Goal: Information Seeking & Learning: Find specific page/section

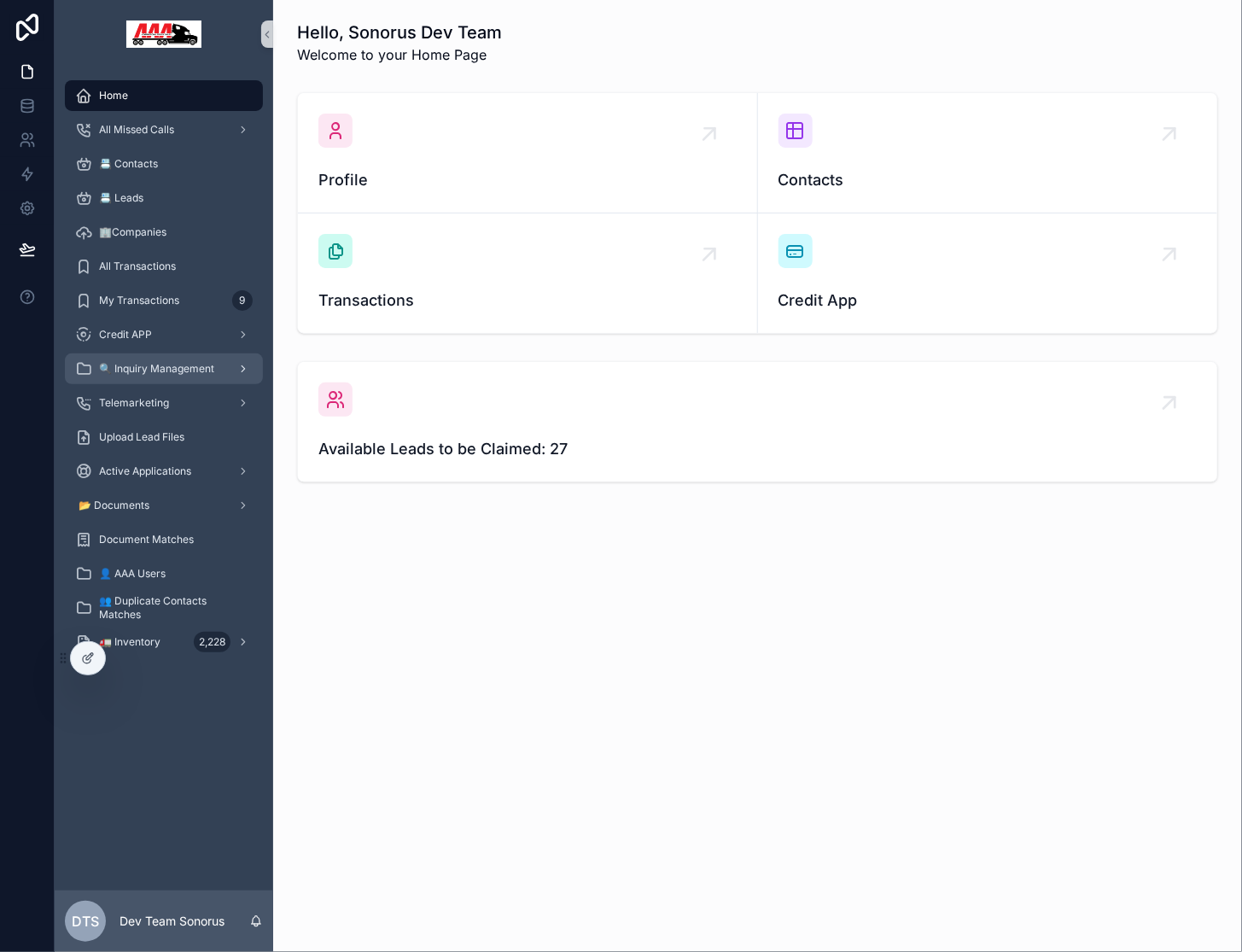
click at [166, 369] on span "🔍 Inquiry Management" at bounding box center [156, 369] width 115 height 14
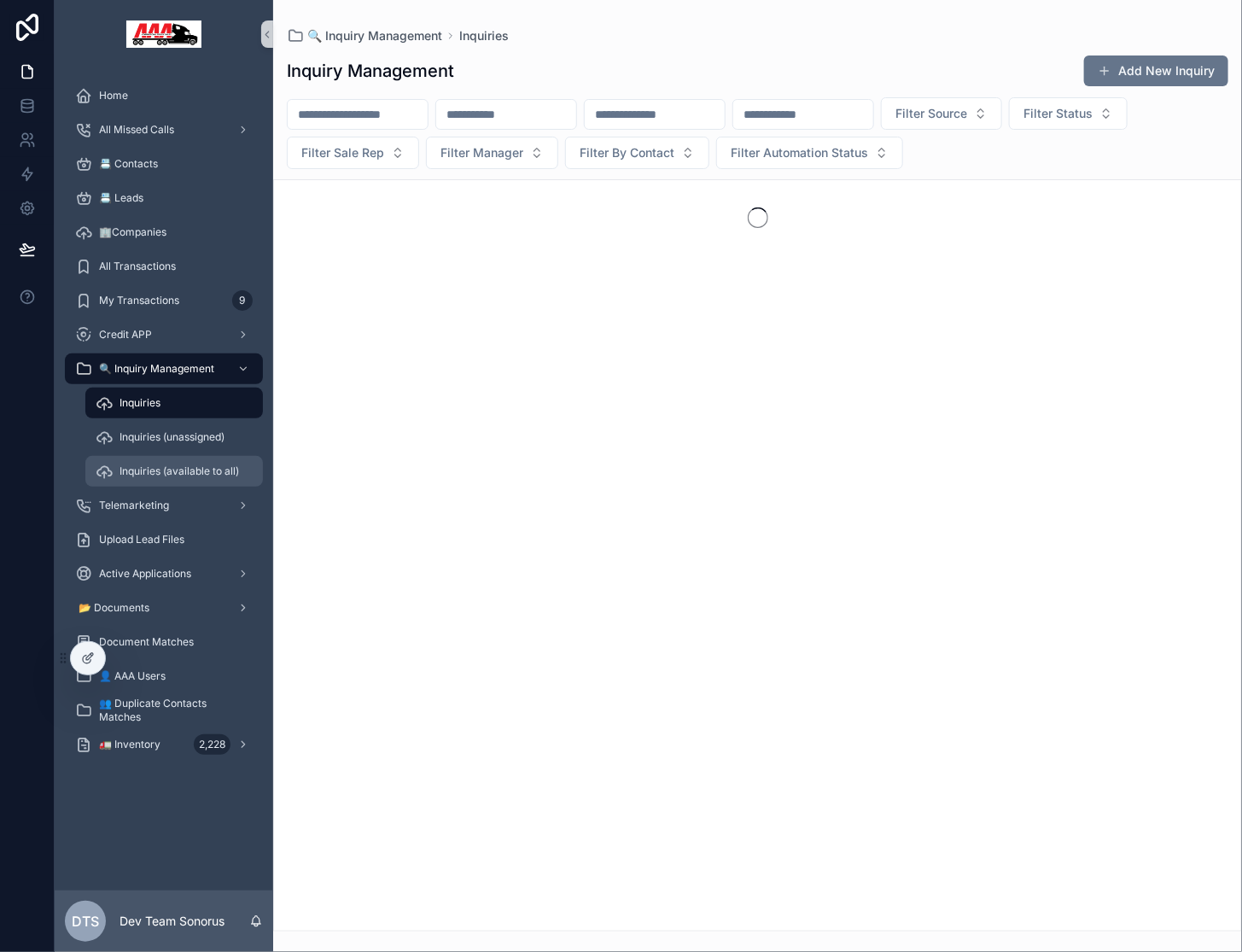
click at [179, 468] on span "Inquiries (available to all)" at bounding box center [179, 471] width 119 height 14
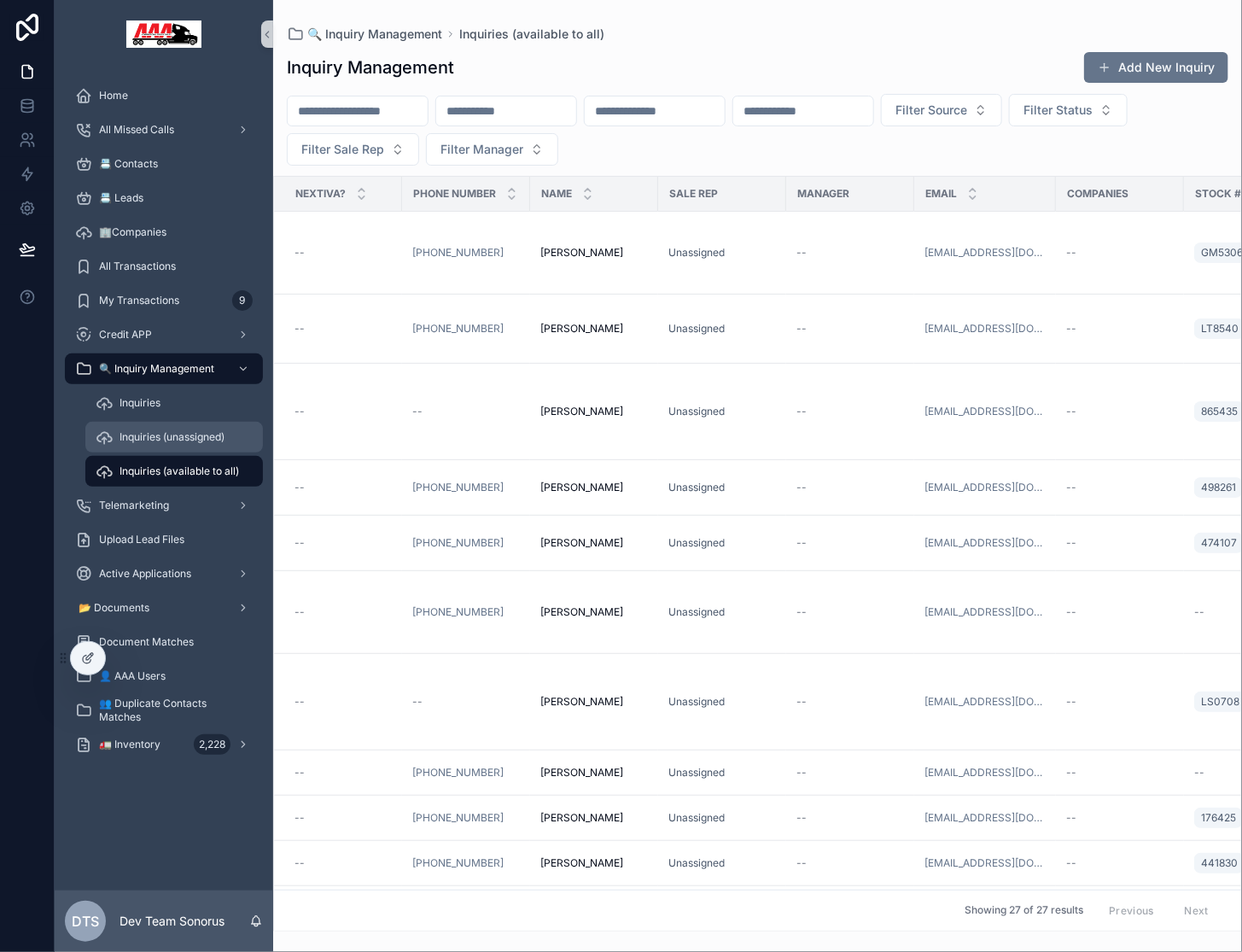
click at [182, 443] on span "Inquiries (unassigned)" at bounding box center [172, 437] width 105 height 14
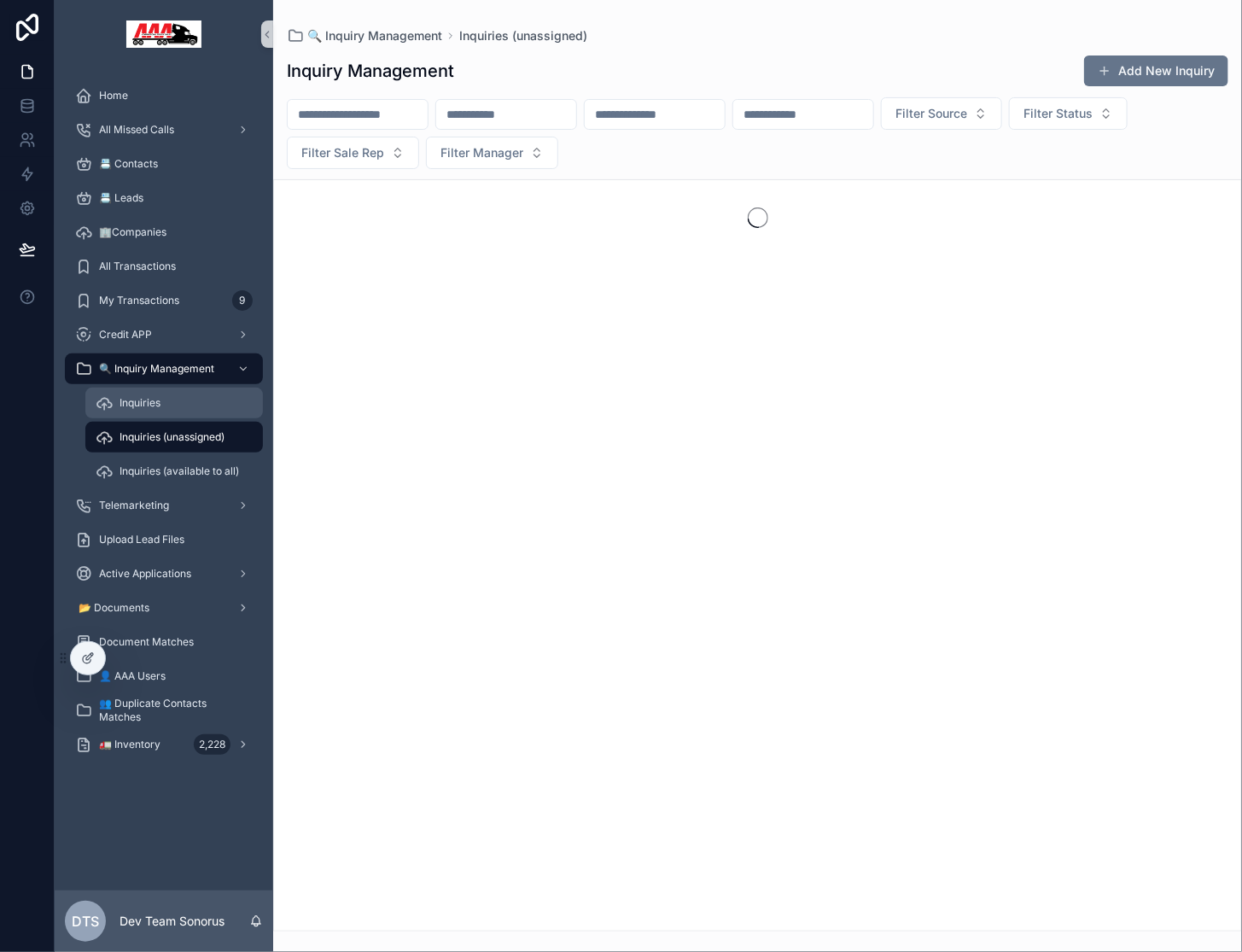
click at [174, 406] on div "Inquiries" at bounding box center [174, 403] width 157 height 27
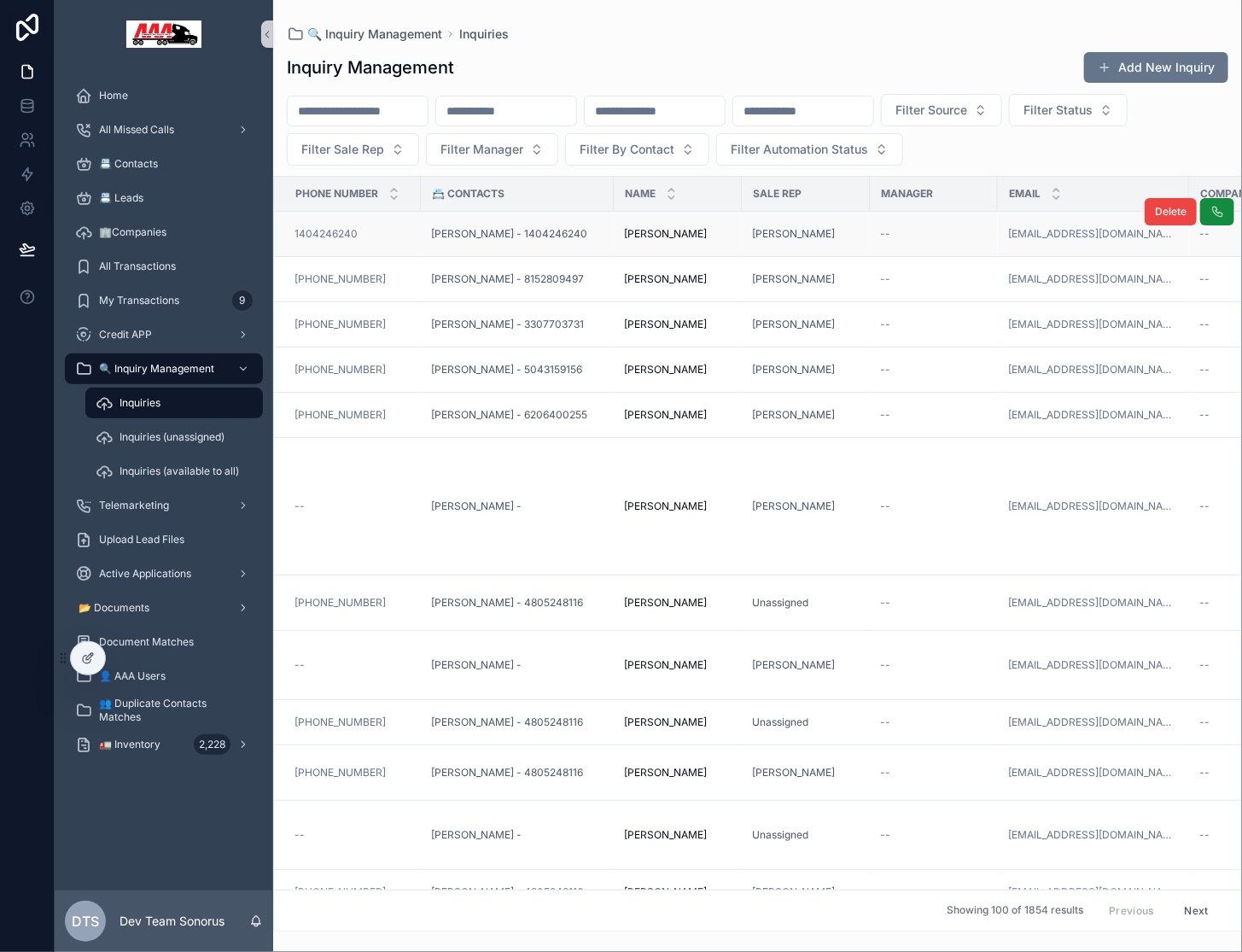
click at [870, 235] on td "--" at bounding box center [933, 234] width 128 height 46
click at [859, 233] on div "[PERSON_NAME]" at bounding box center [805, 234] width 107 height 14
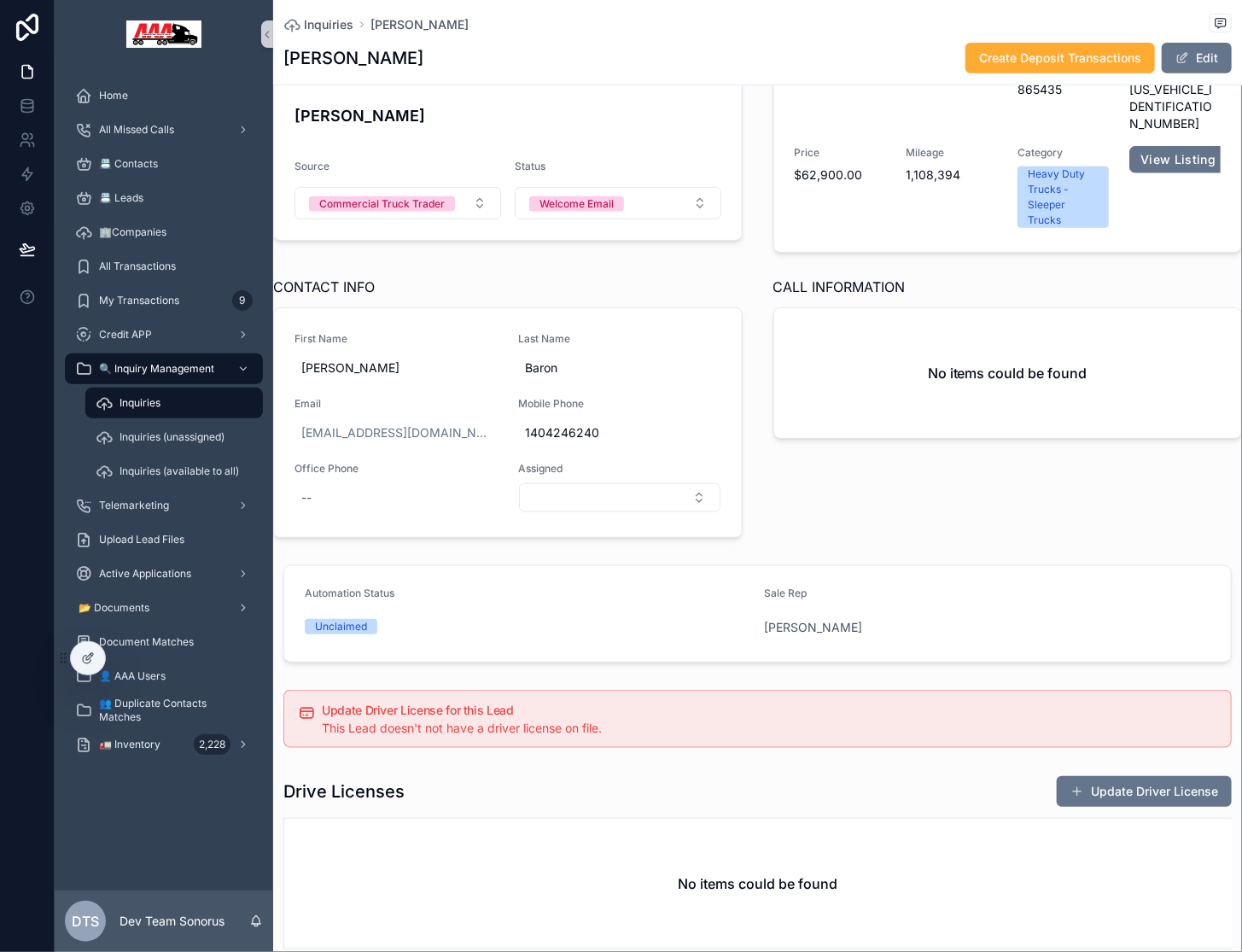
scroll to position [272, 0]
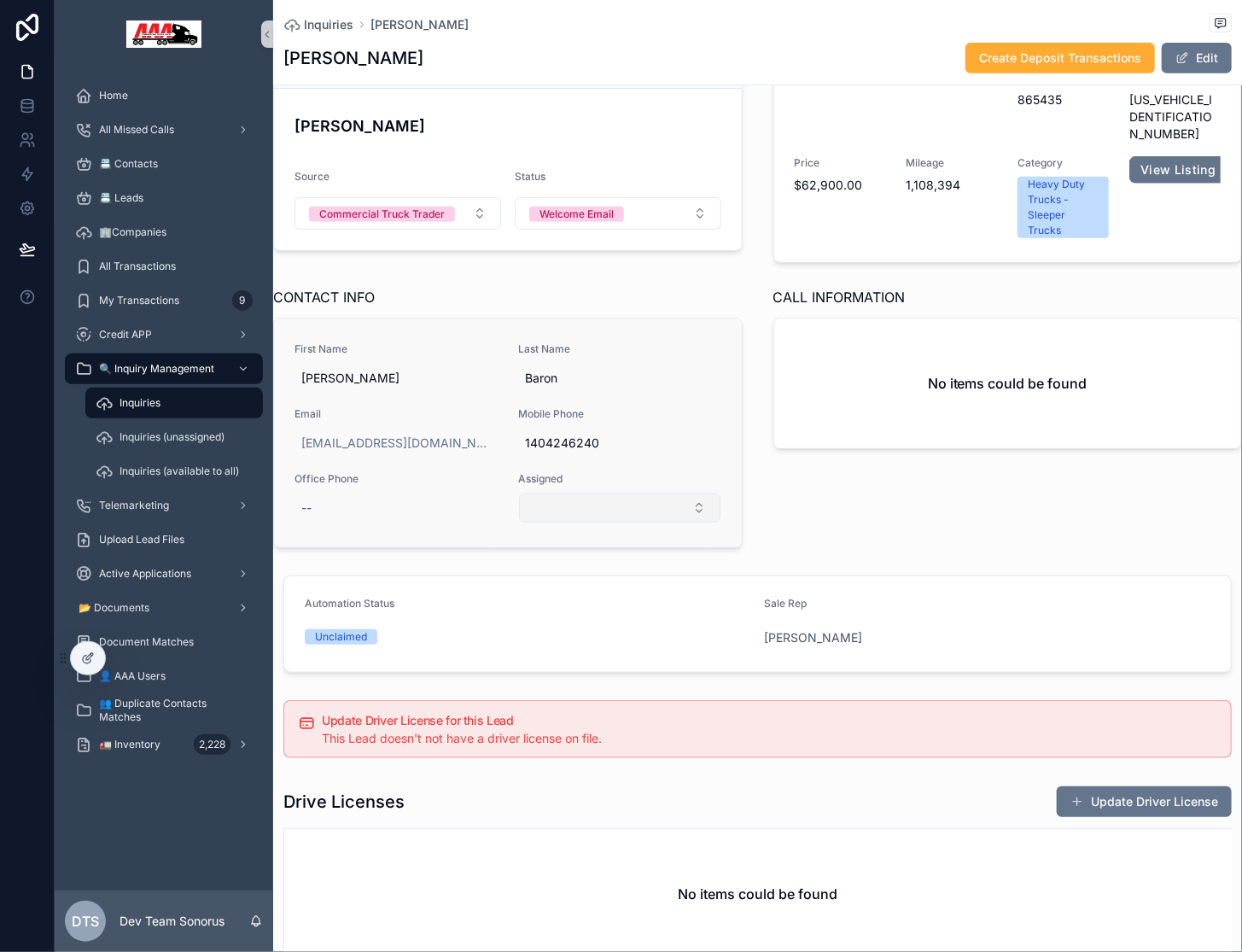
click at [648, 503] on button "Select Button" at bounding box center [620, 508] width 201 height 29
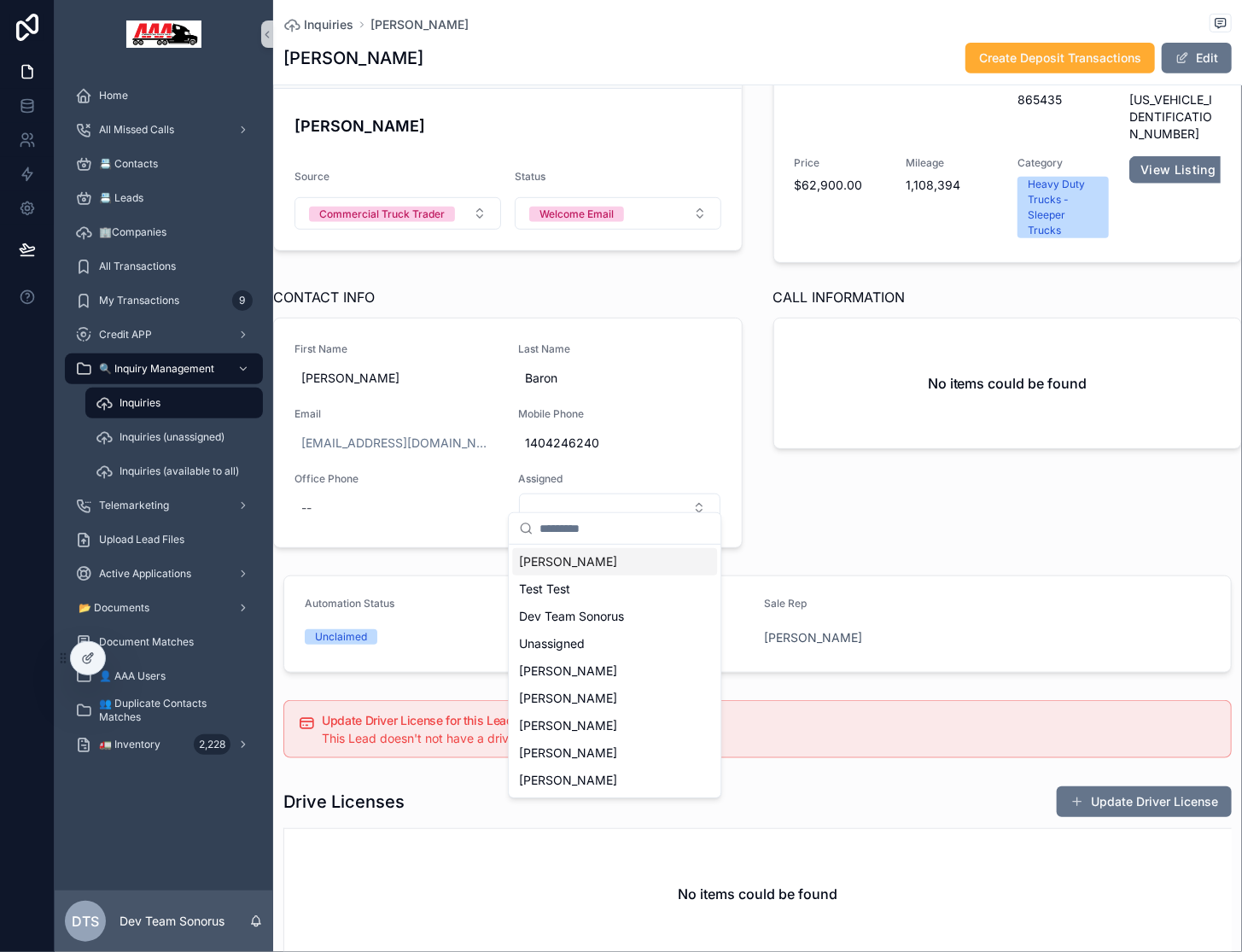
click at [807, 495] on div "CALL INFORMATION No items could be found" at bounding box center [1008, 418] width 490 height 275
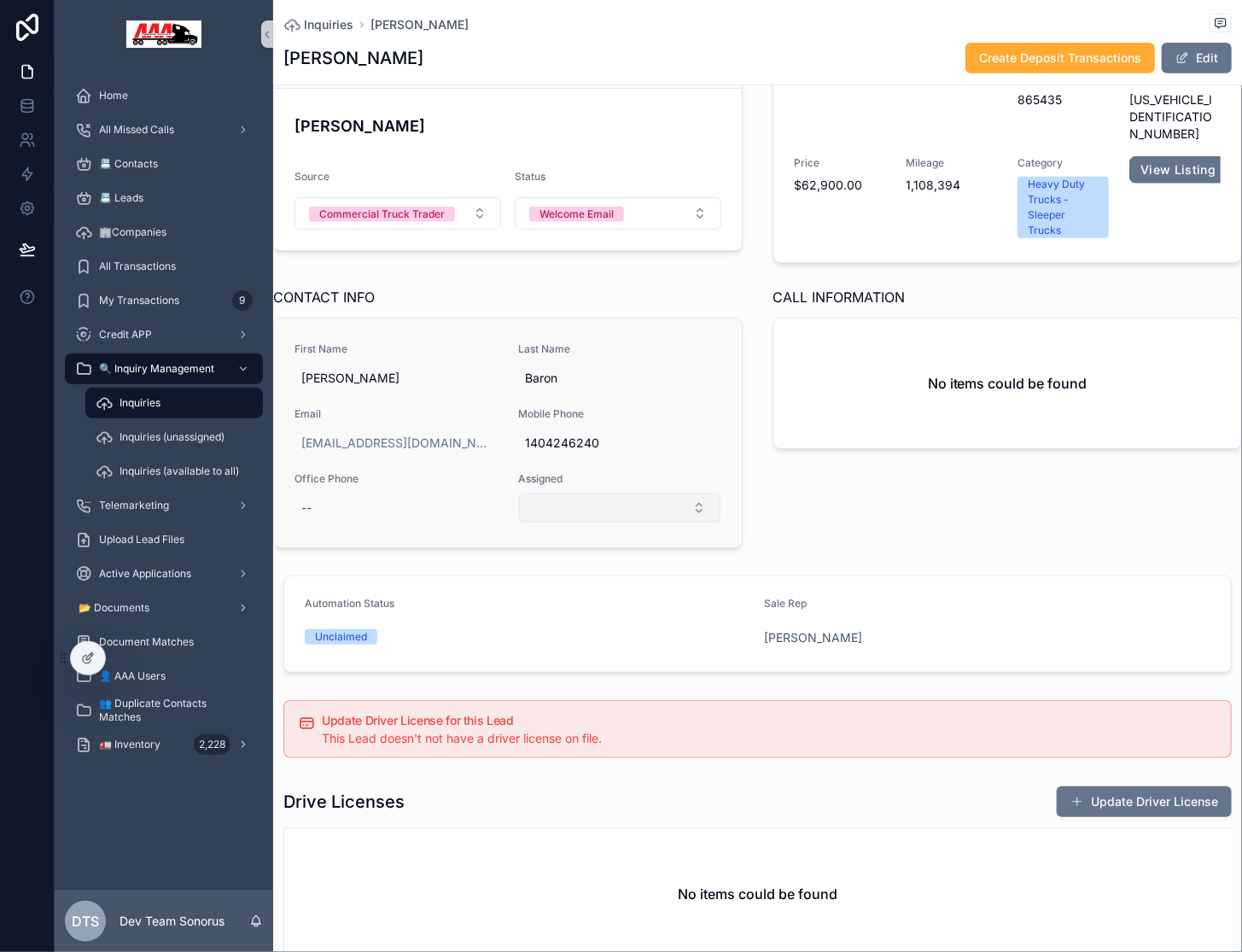
click at [682, 497] on button "Select Button" at bounding box center [620, 508] width 201 height 29
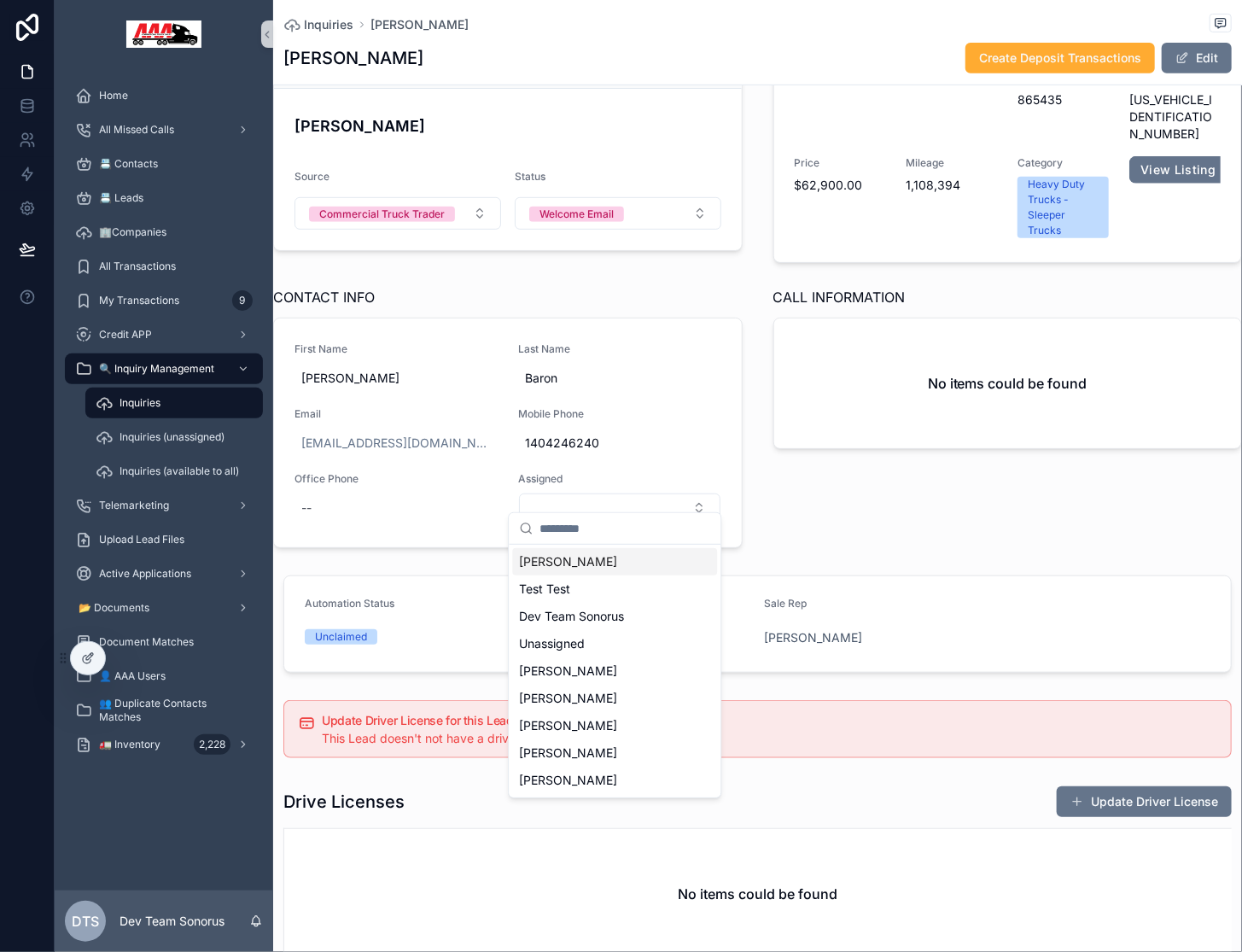
click at [864, 510] on div "CALL INFORMATION No items could be found" at bounding box center [1008, 418] width 490 height 275
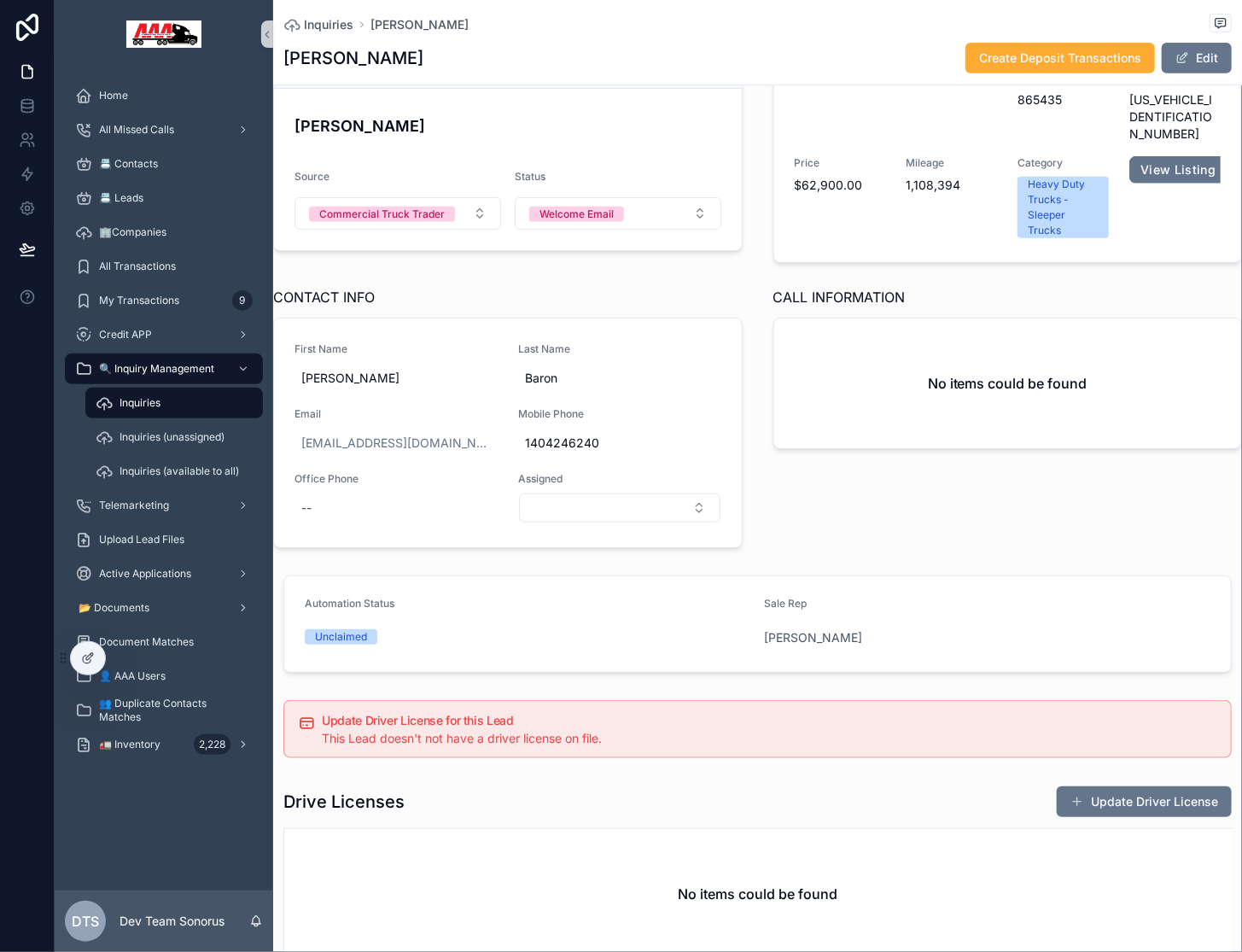
click at [169, 399] on div "Inquiries" at bounding box center [174, 403] width 157 height 27
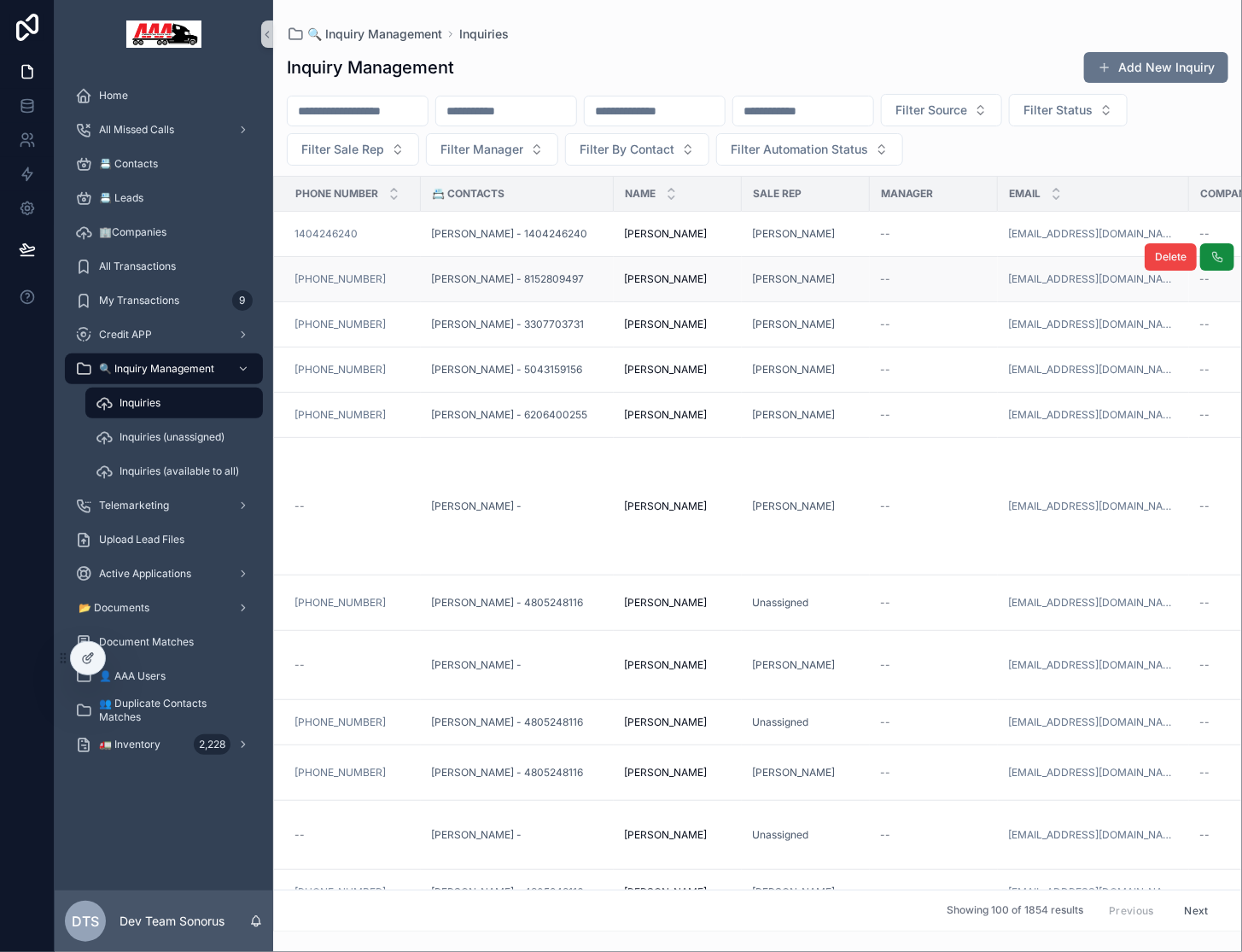
click at [847, 280] on div "[PERSON_NAME]" at bounding box center [805, 279] width 107 height 14
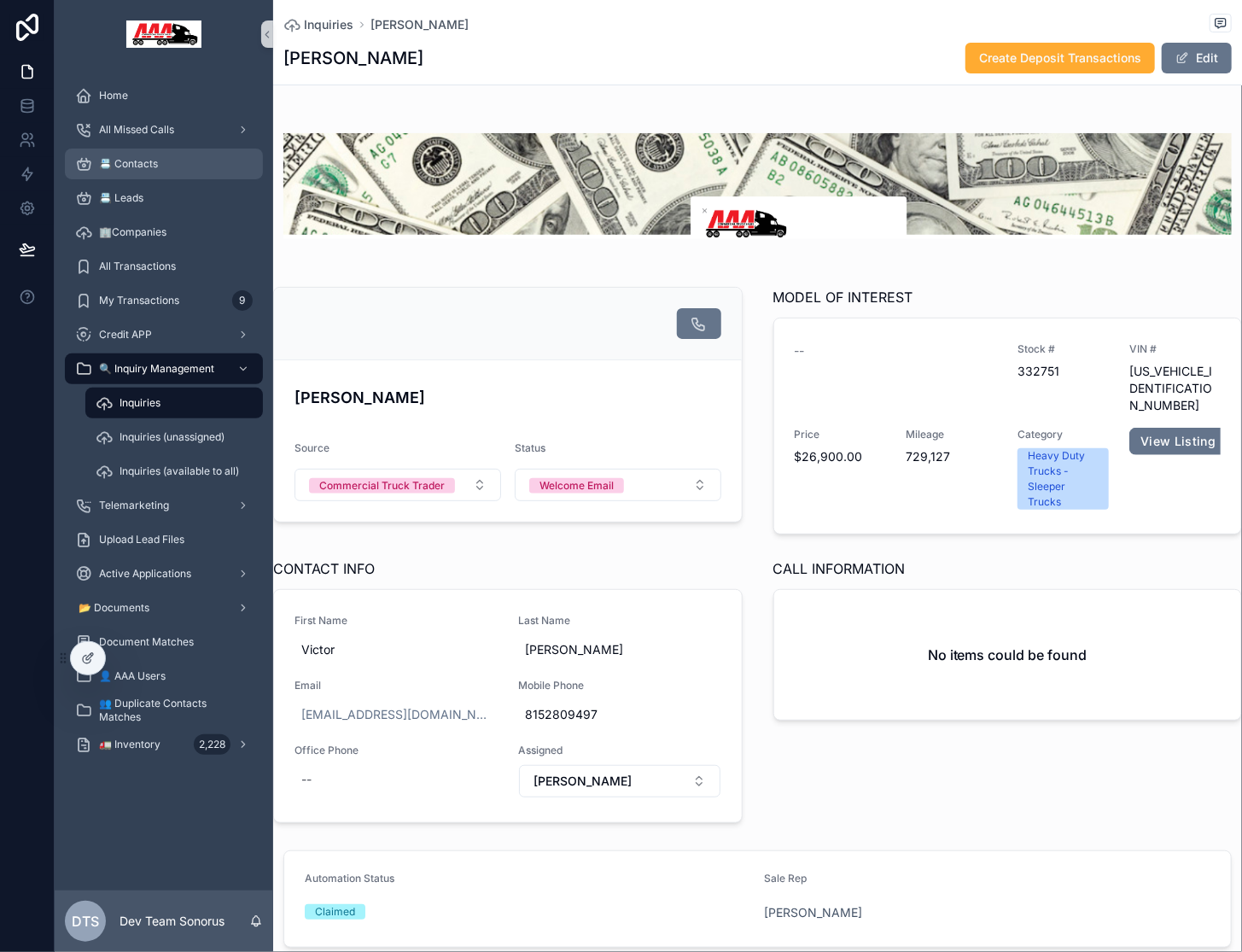
click at [132, 168] on span "📇 Contacts" at bounding box center [128, 164] width 59 height 14
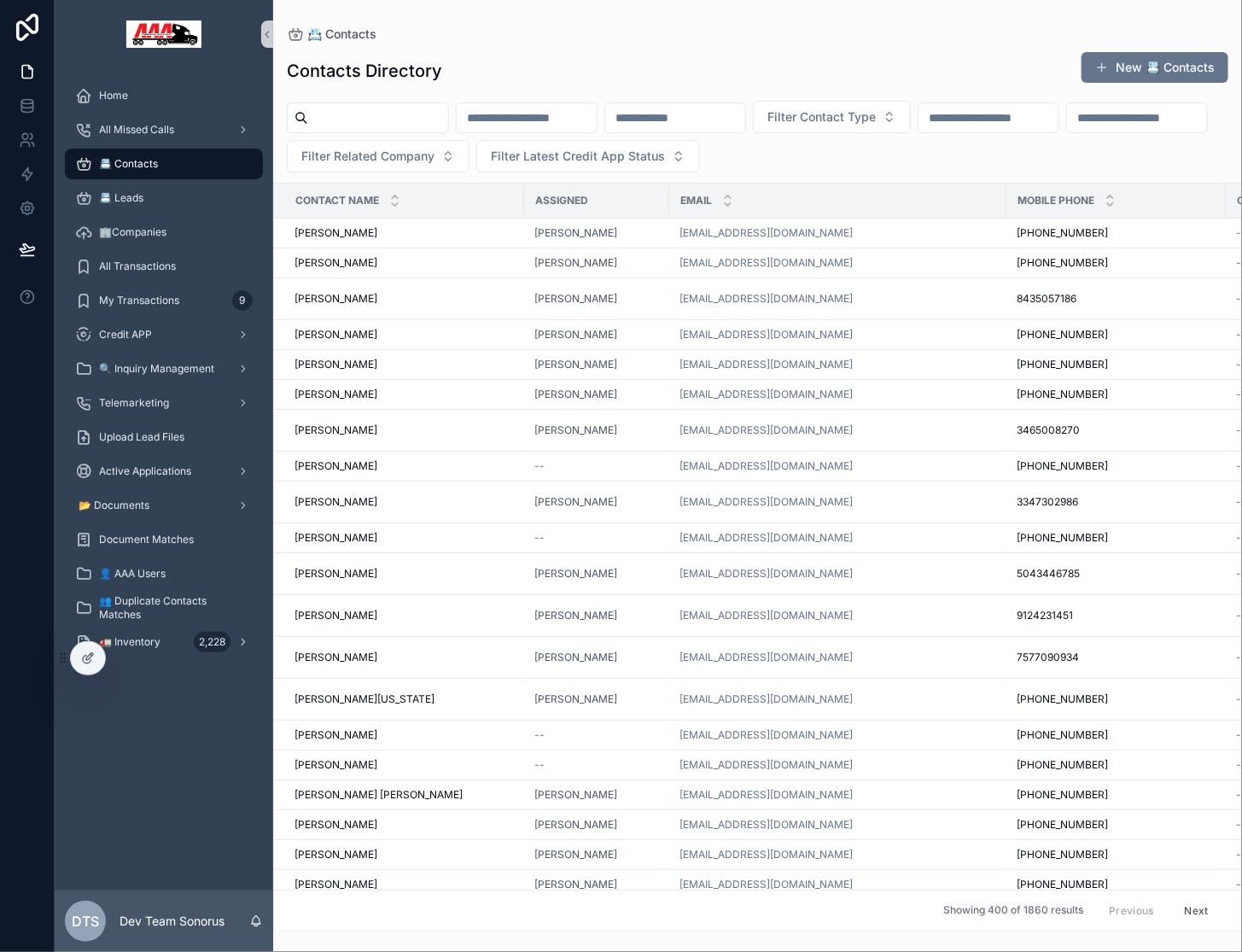
click at [404, 121] on input "text" at bounding box center [378, 118] width 140 height 24
type input "******"
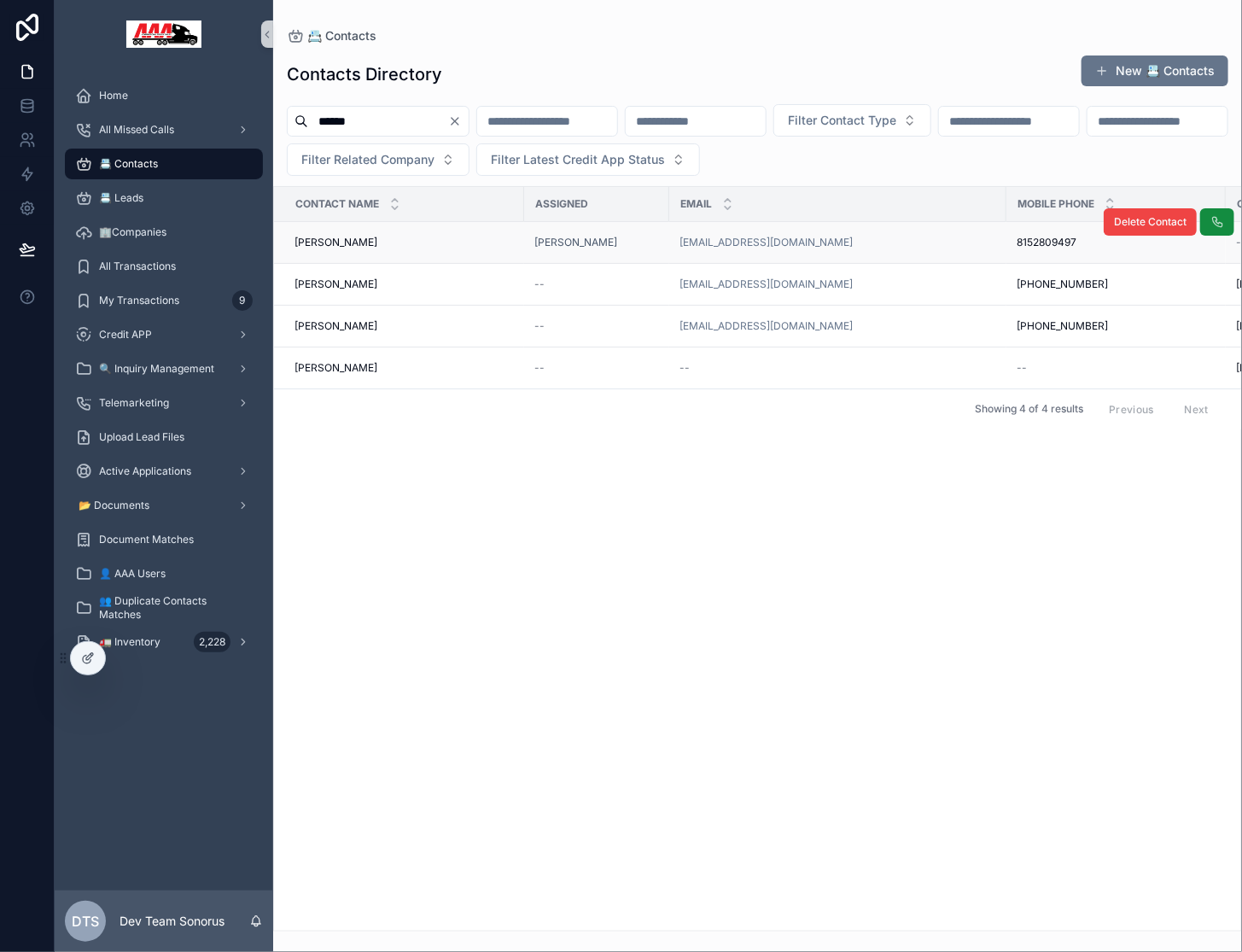
click at [444, 242] on div "[PERSON_NAME] [PERSON_NAME]" at bounding box center [404, 242] width 219 height 14
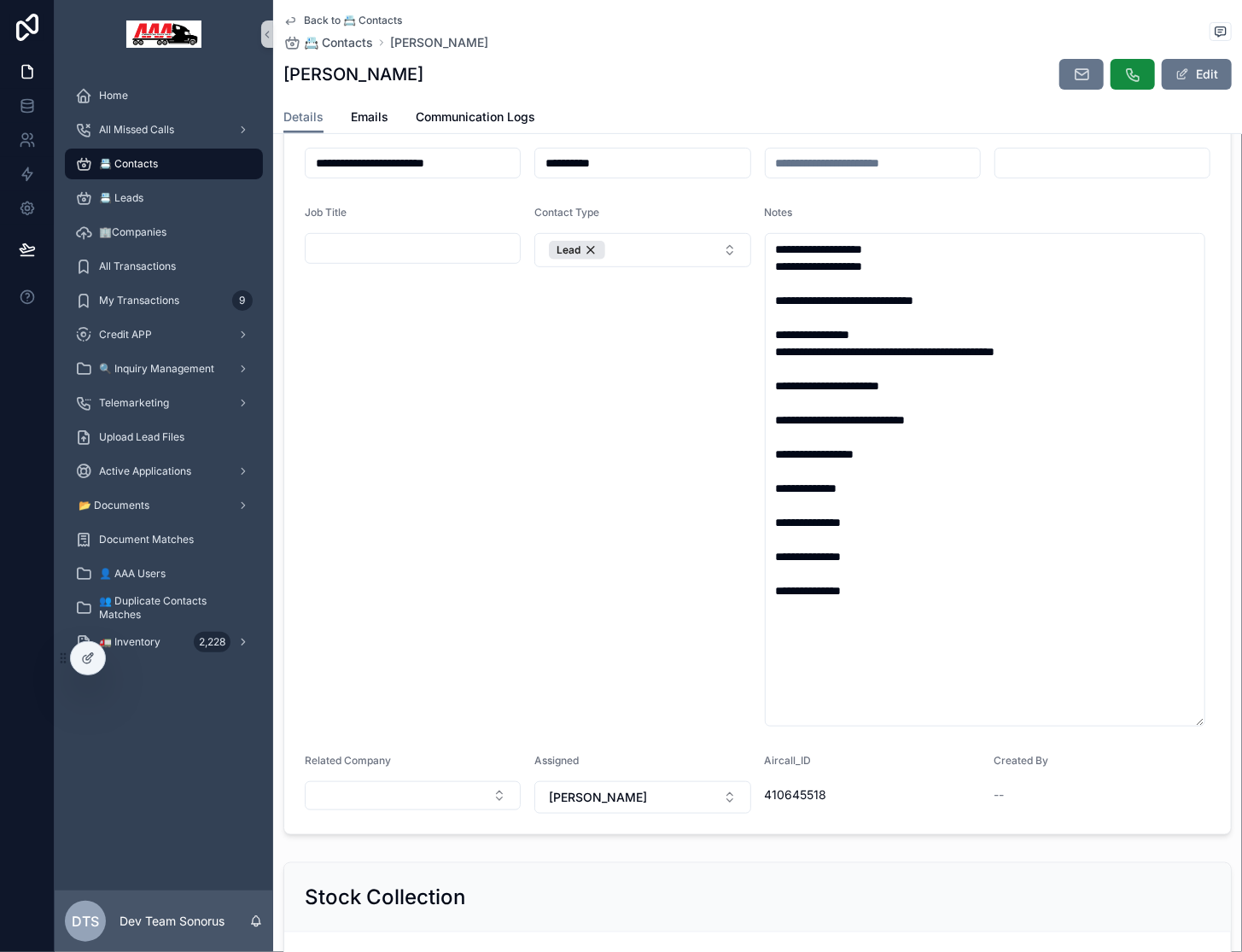
scroll to position [116, 0]
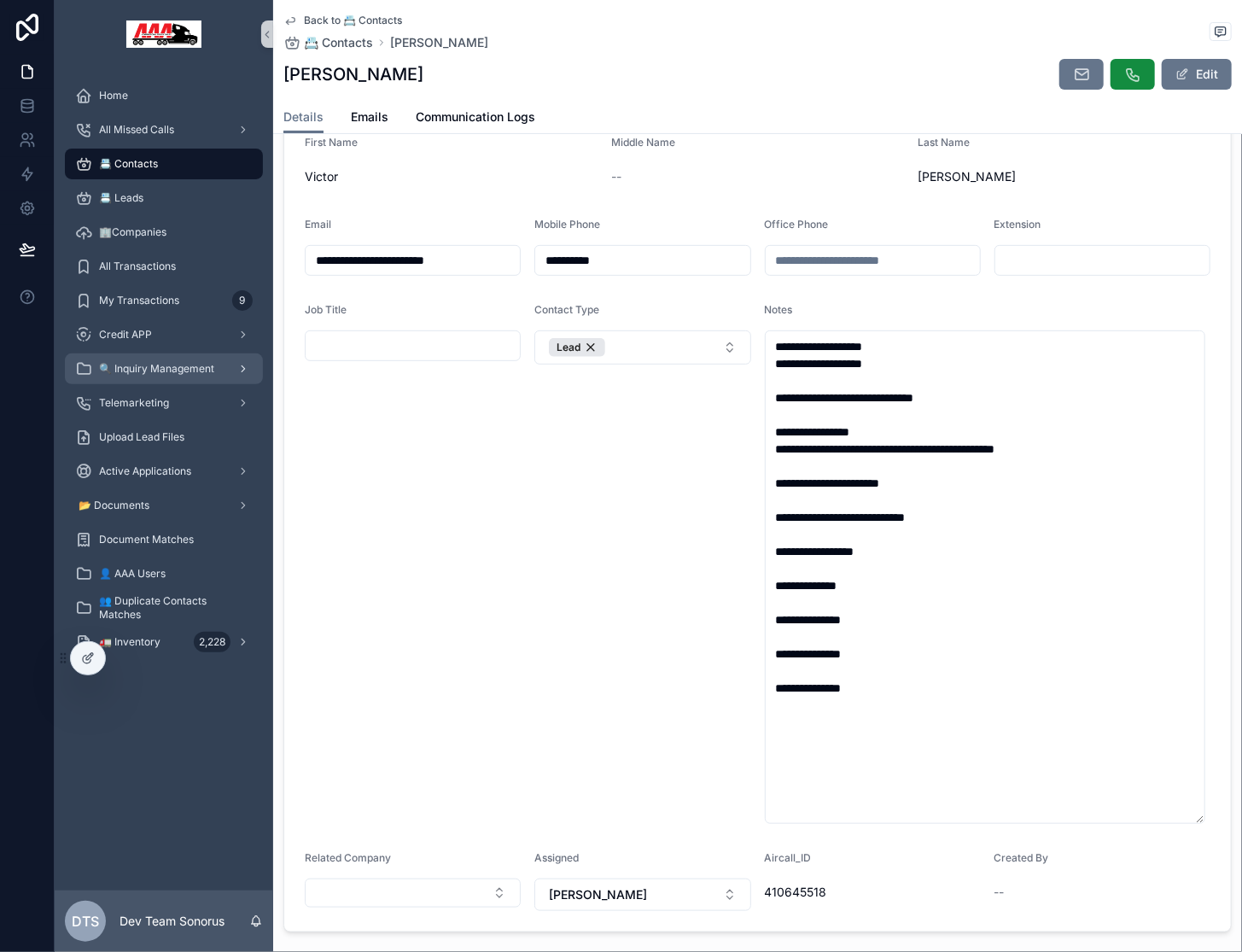
click at [195, 374] on span "🔍 Inquiry Management" at bounding box center [156, 369] width 115 height 14
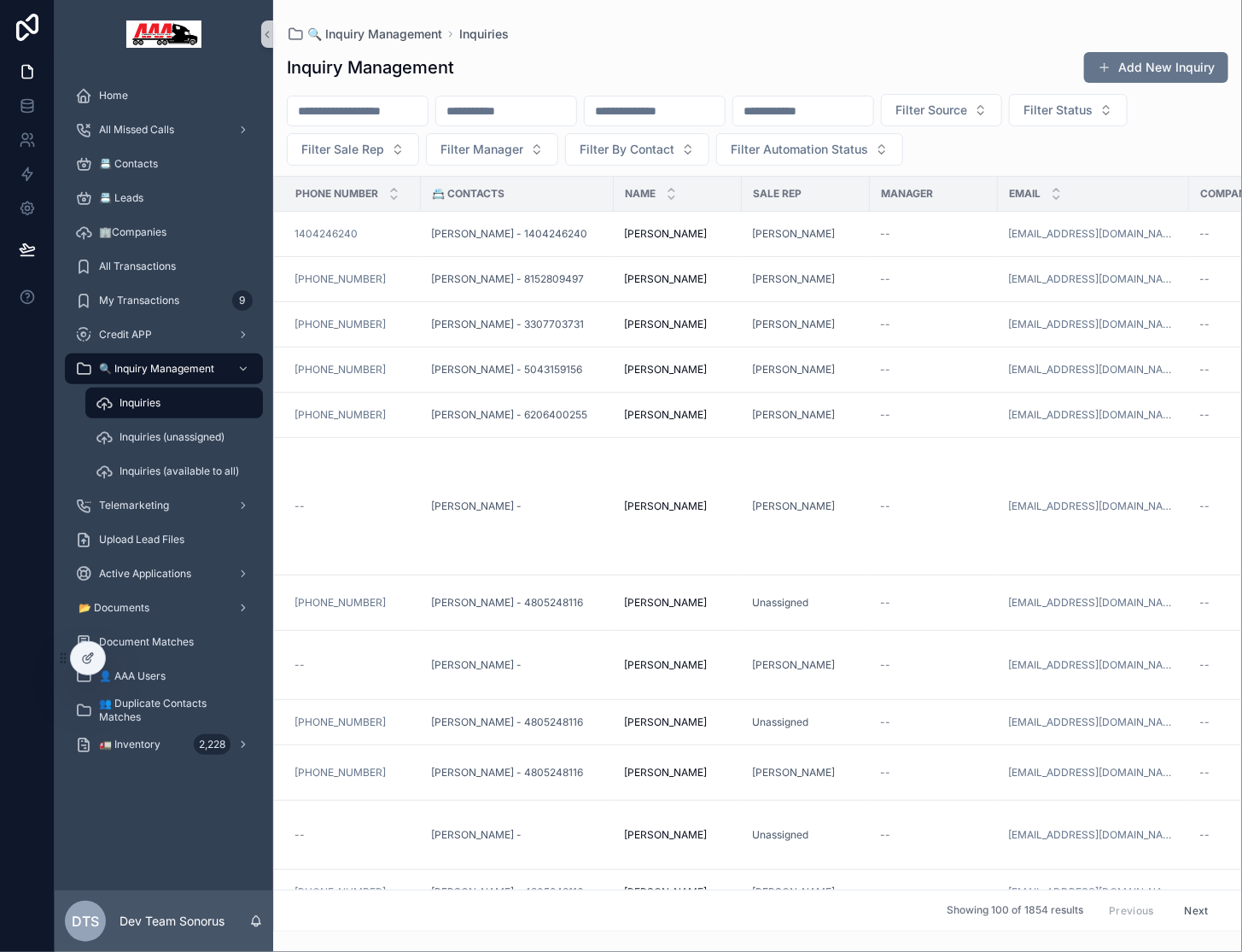
click at [172, 400] on div "Inquiries" at bounding box center [174, 403] width 157 height 27
click at [186, 412] on div "Inquiries" at bounding box center [174, 403] width 157 height 27
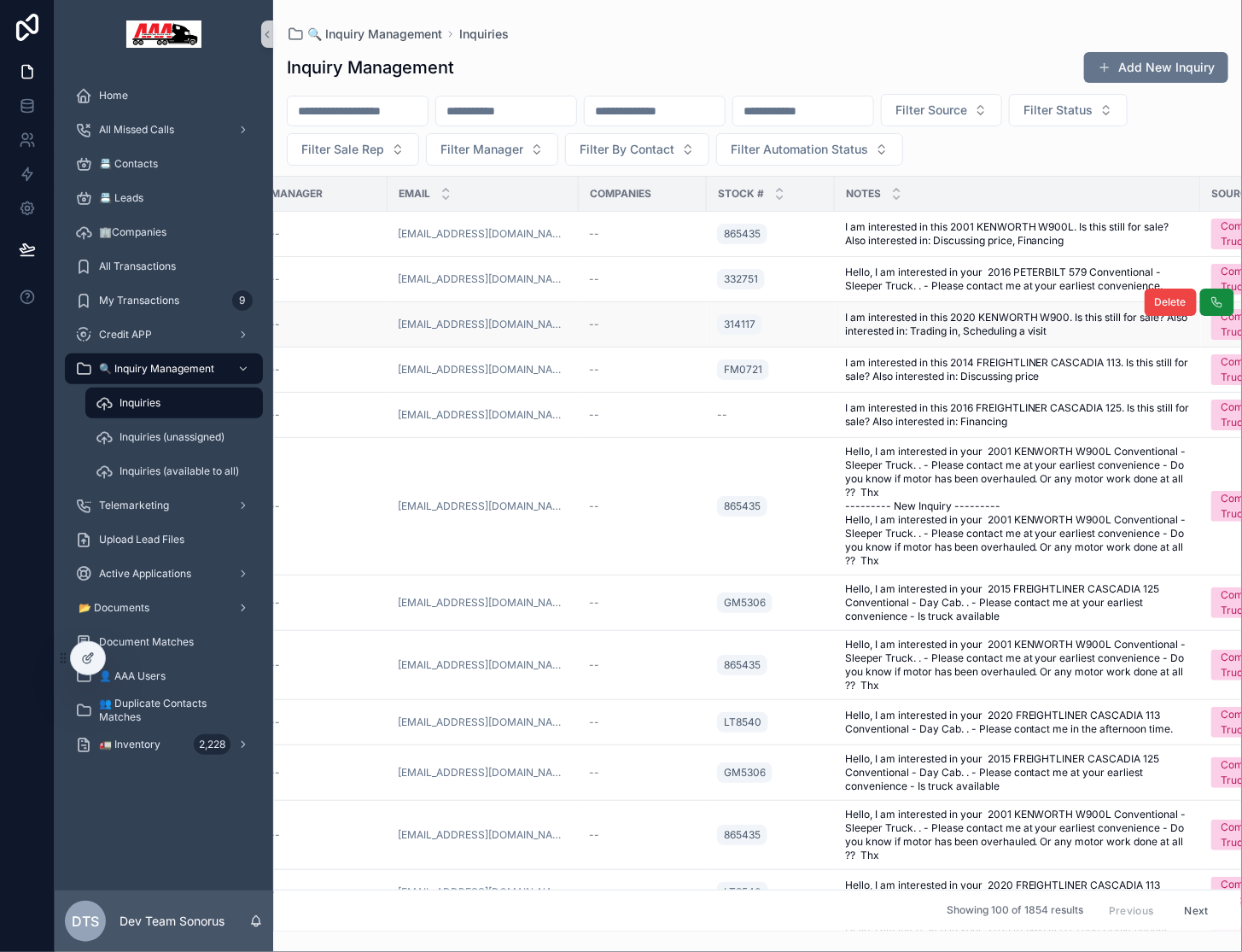
scroll to position [0, 615]
click at [374, 111] on input "text" at bounding box center [358, 111] width 140 height 24
click at [527, 111] on input "text" at bounding box center [506, 111] width 140 height 24
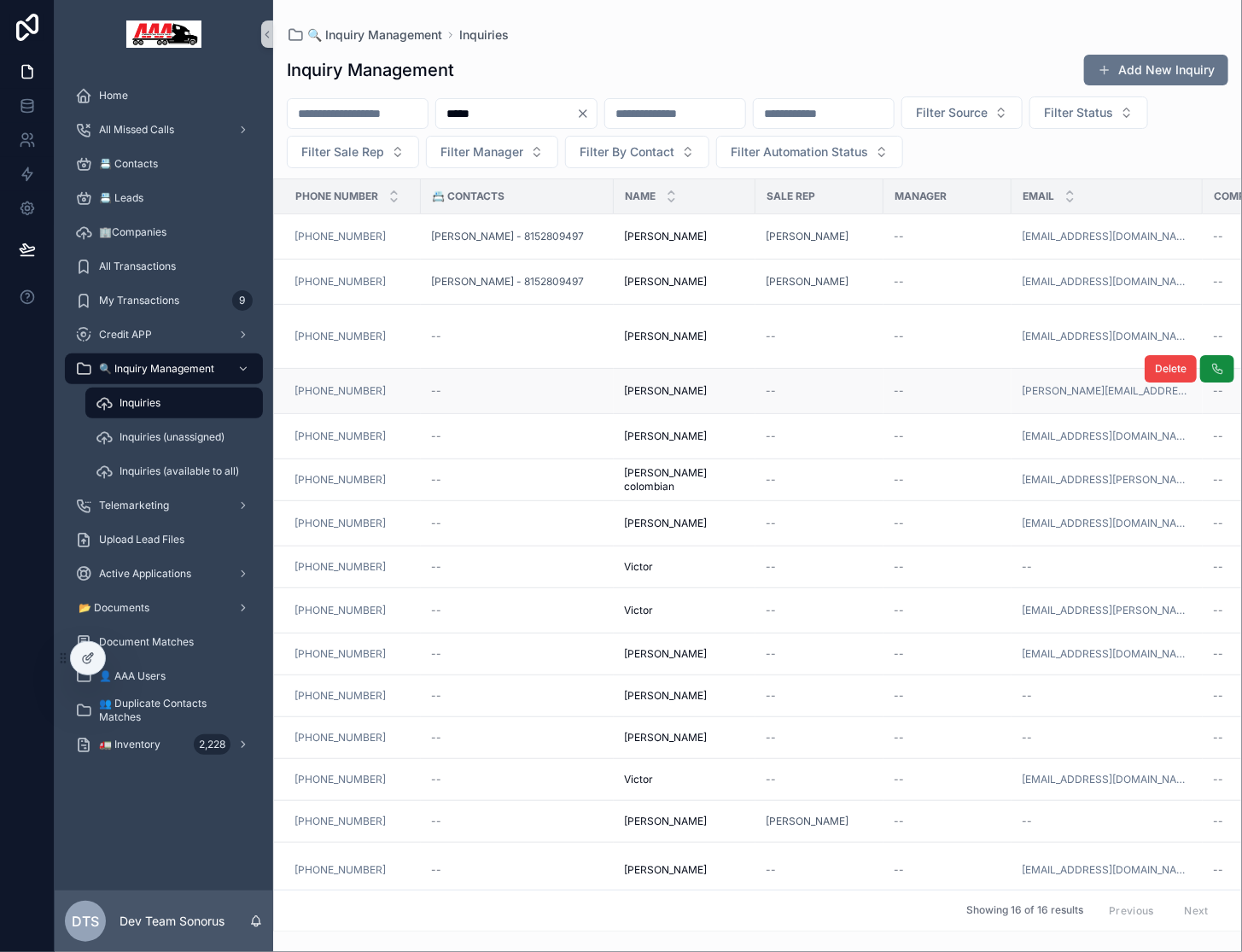
type input "*****"
click at [730, 235] on div "[PERSON_NAME] [PERSON_NAME]" at bounding box center [684, 236] width 121 height 14
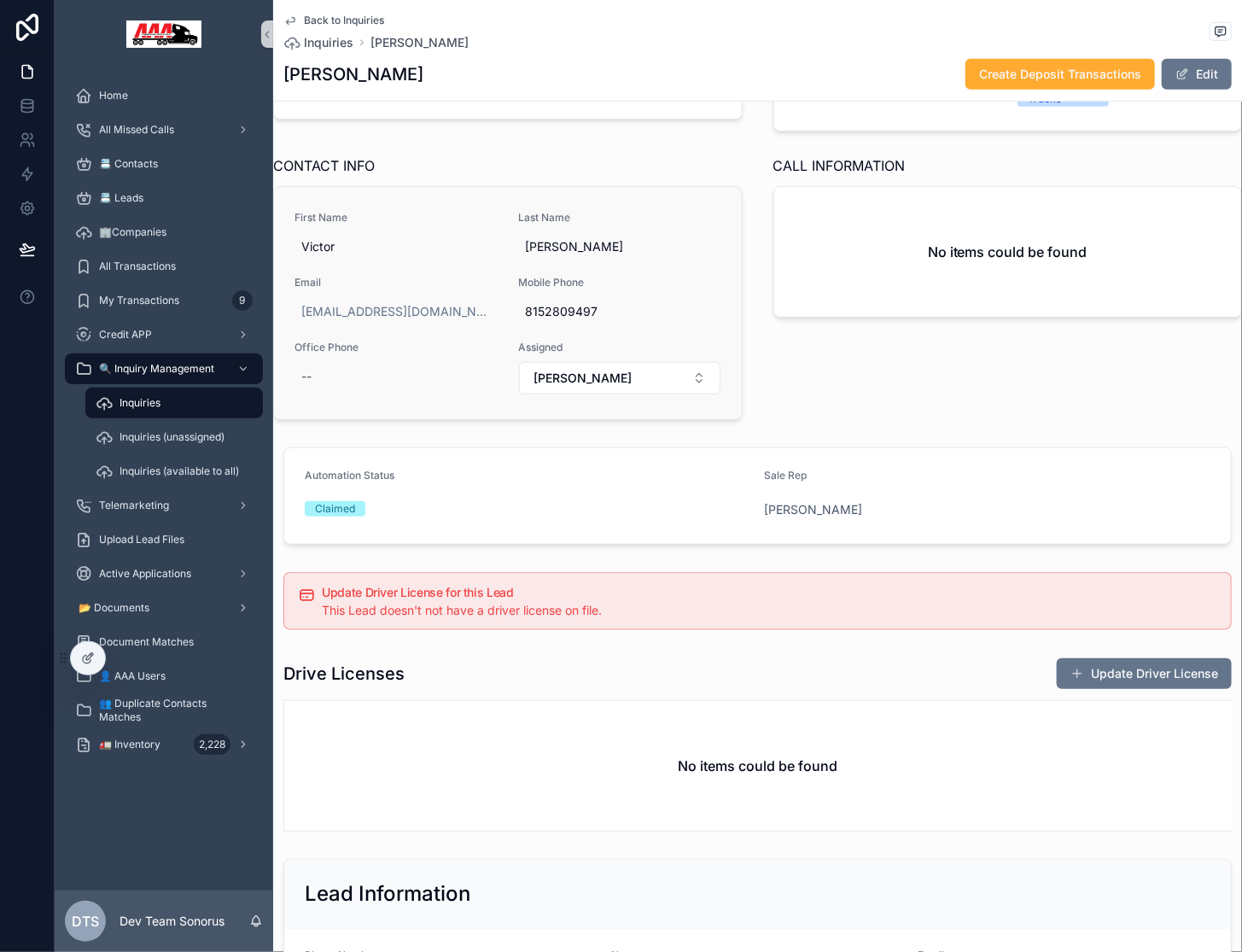
scroll to position [496, 0]
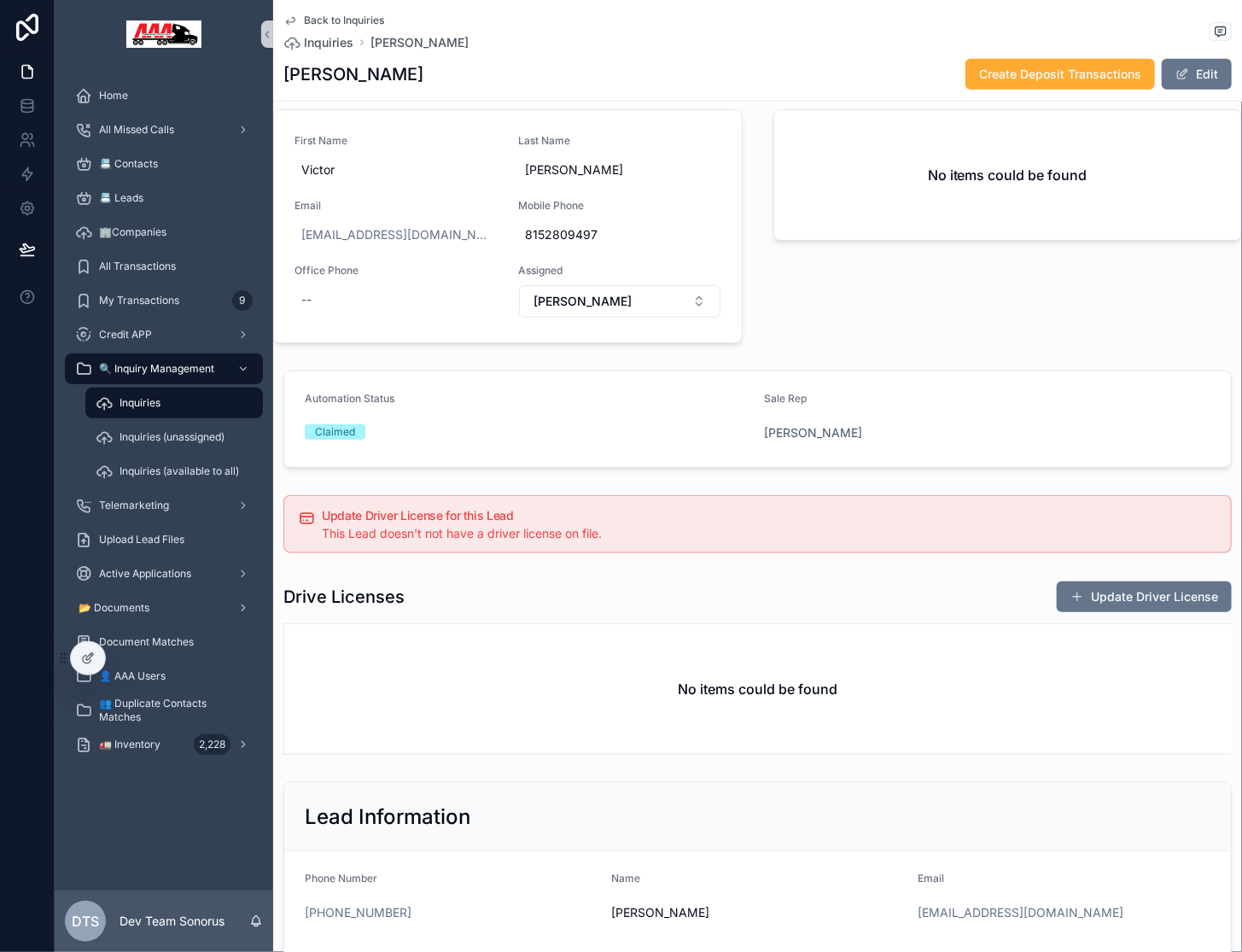
click at [156, 404] on span "Inquiries" at bounding box center [140, 403] width 41 height 14
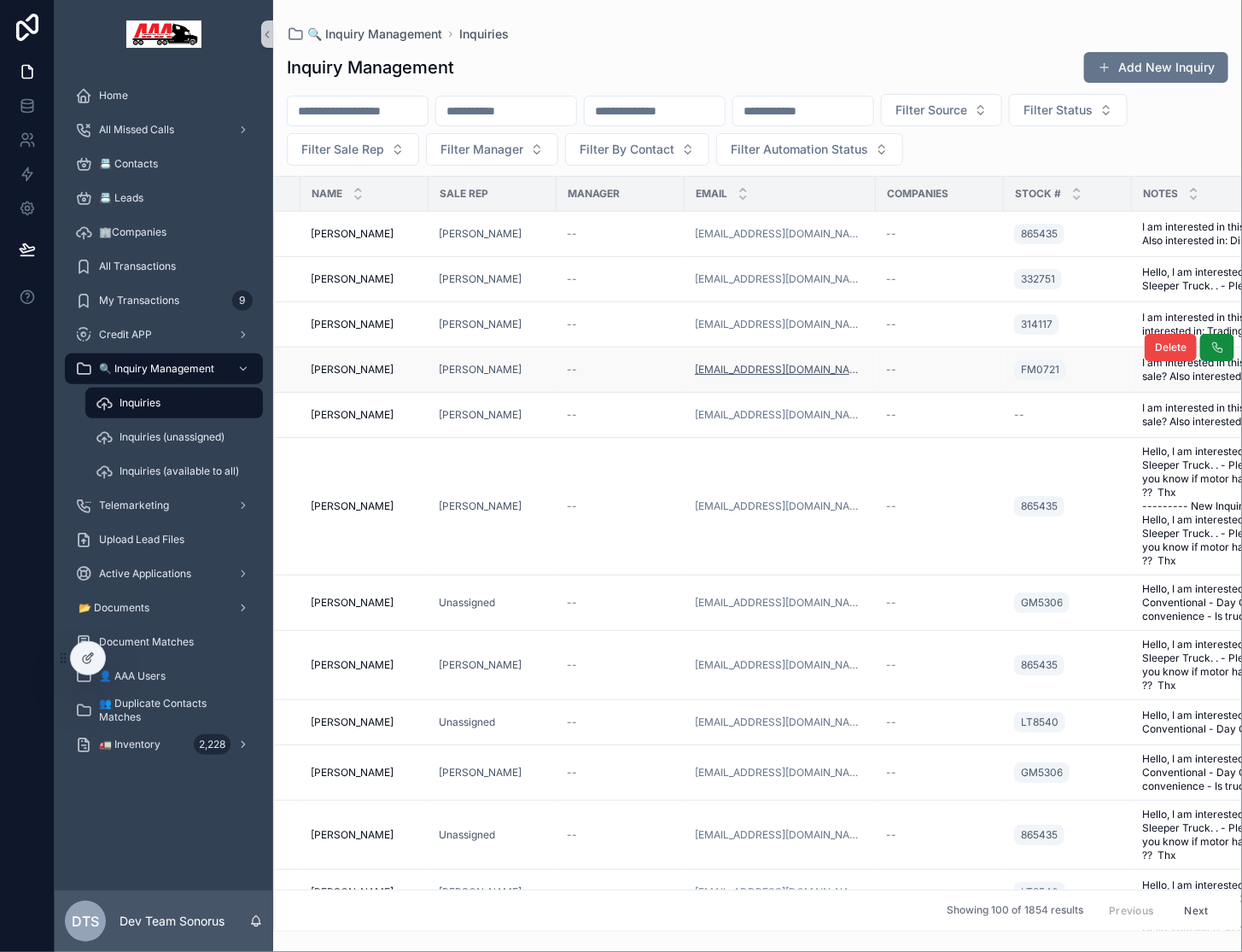
scroll to position [0, 333]
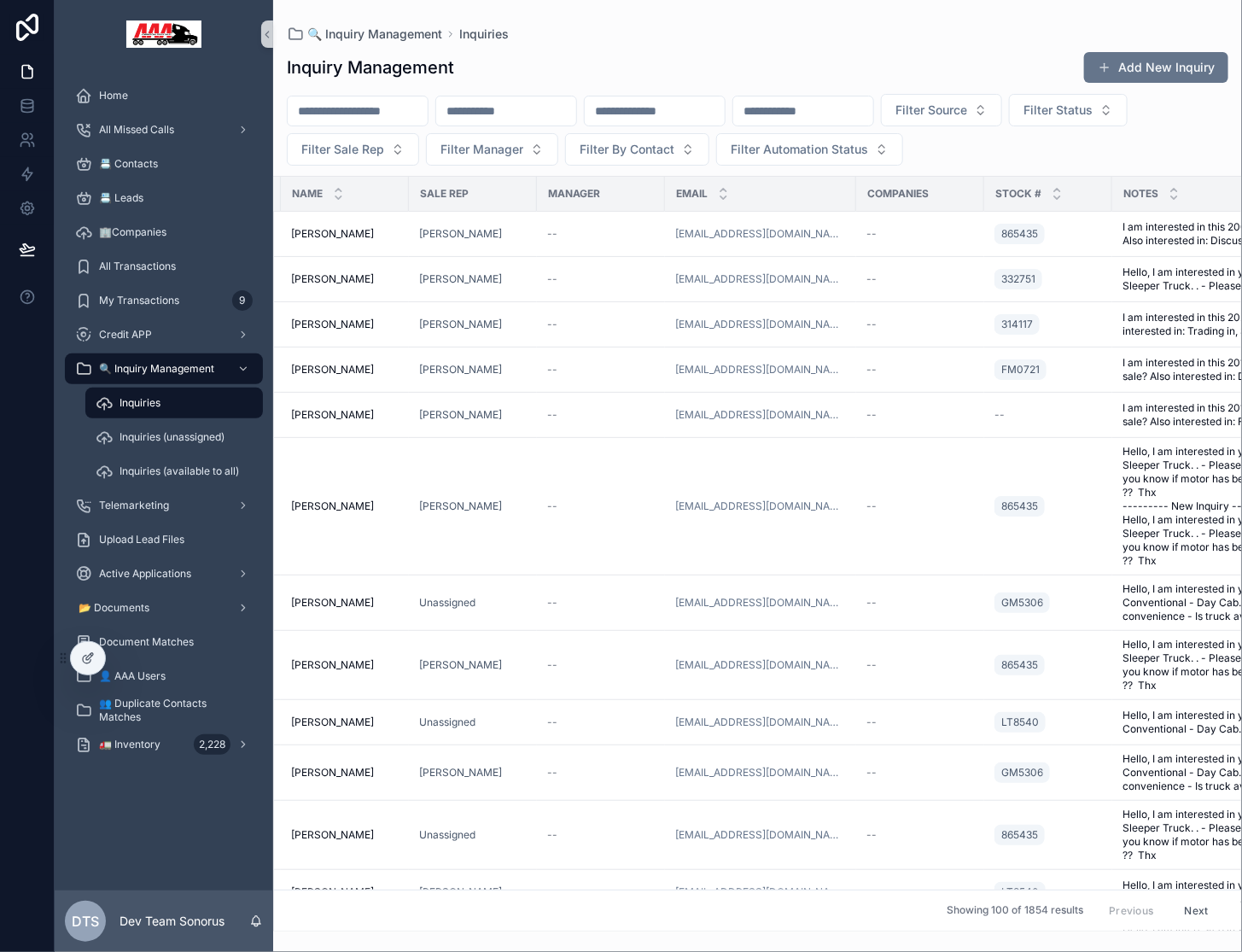
drag, startPoint x: 566, startPoint y: 95, endPoint x: 557, endPoint y: 109, distance: 16.6
click at [565, 99] on div at bounding box center [506, 111] width 142 height 31
click at [533, 127] on div "Filter Source Filter Status Filter Sale Rep Filter Manager Filter By Contact Fi…" at bounding box center [758, 129] width 970 height 71
click at [534, 118] on input "text" at bounding box center [506, 111] width 140 height 24
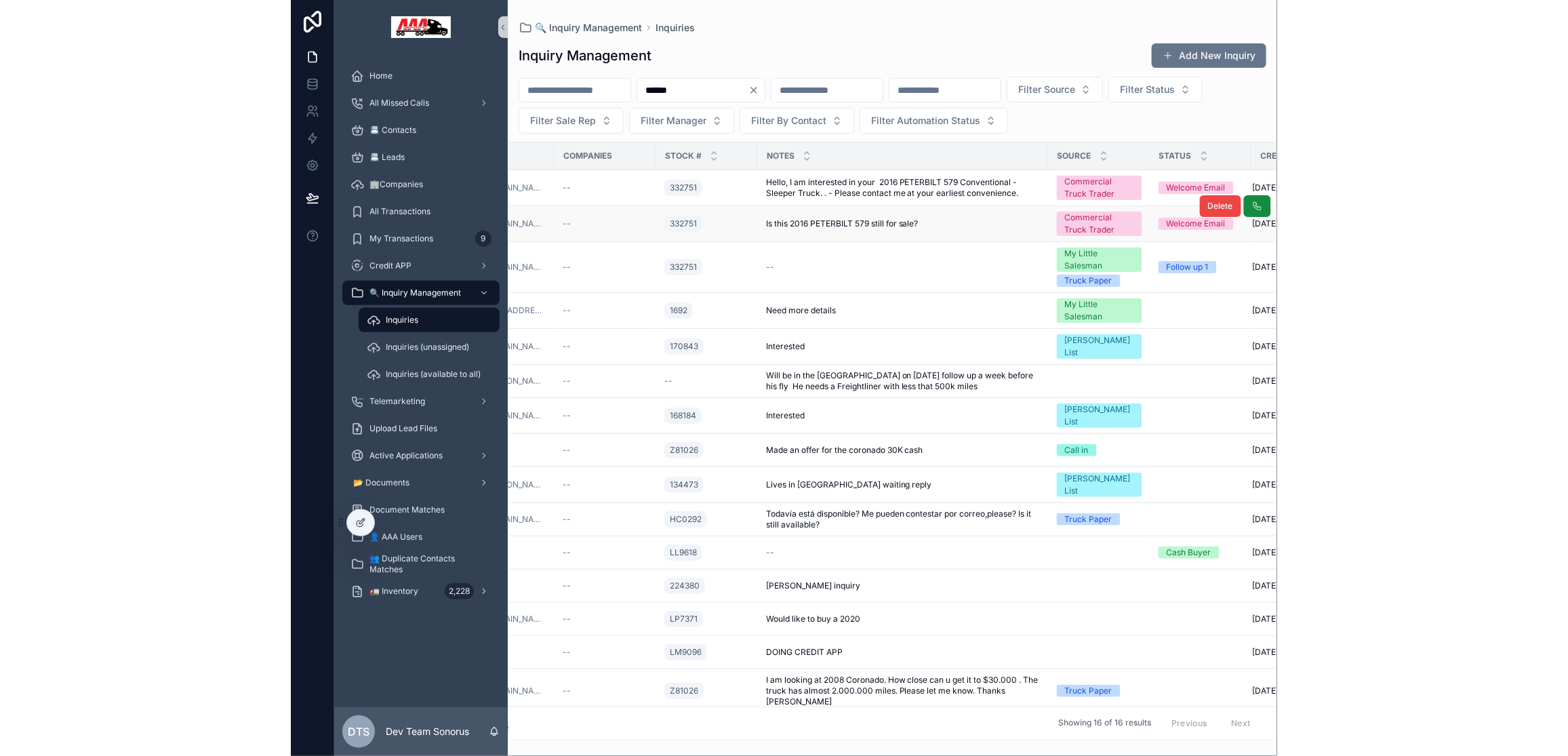
scroll to position [0, 721]
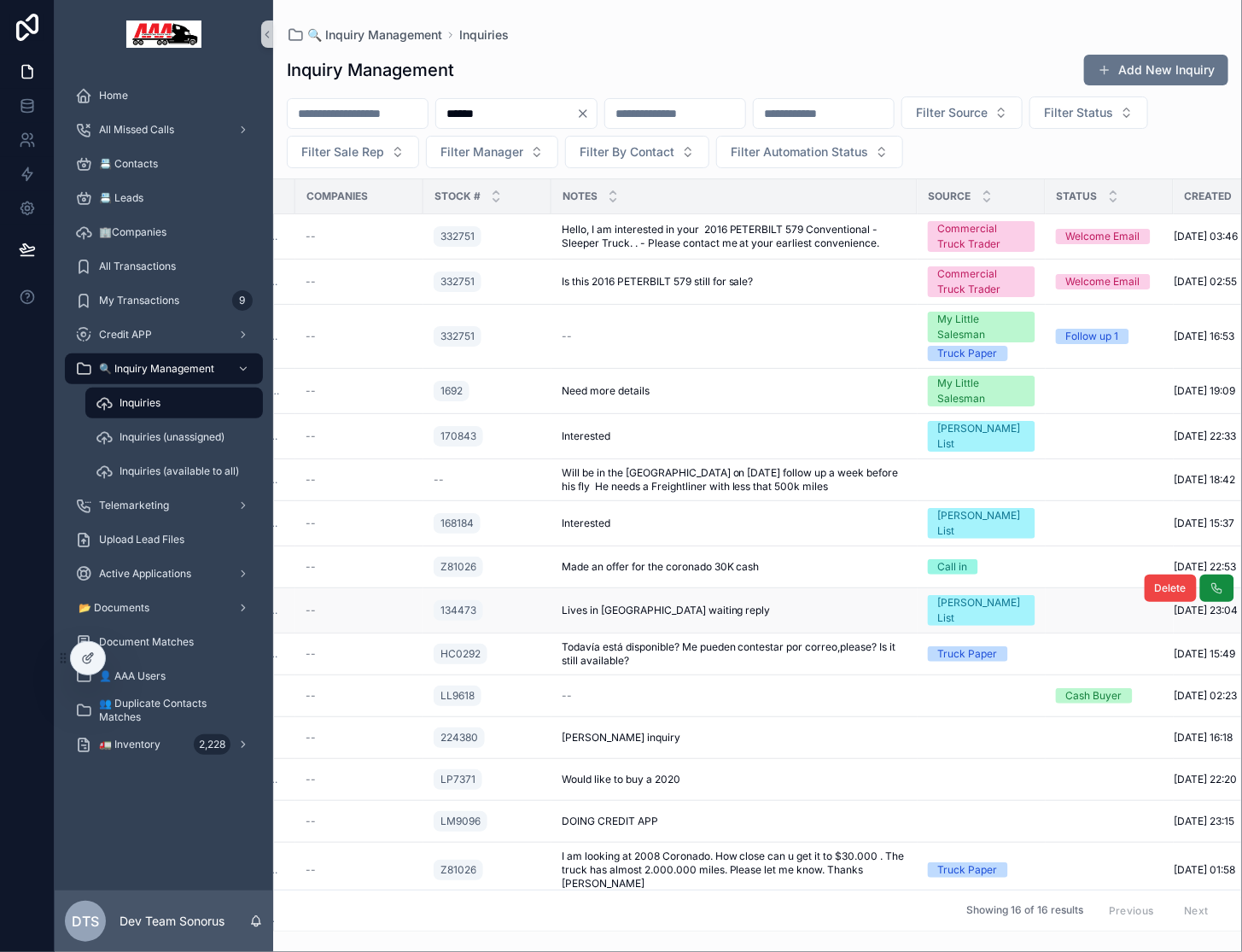
type input "******"
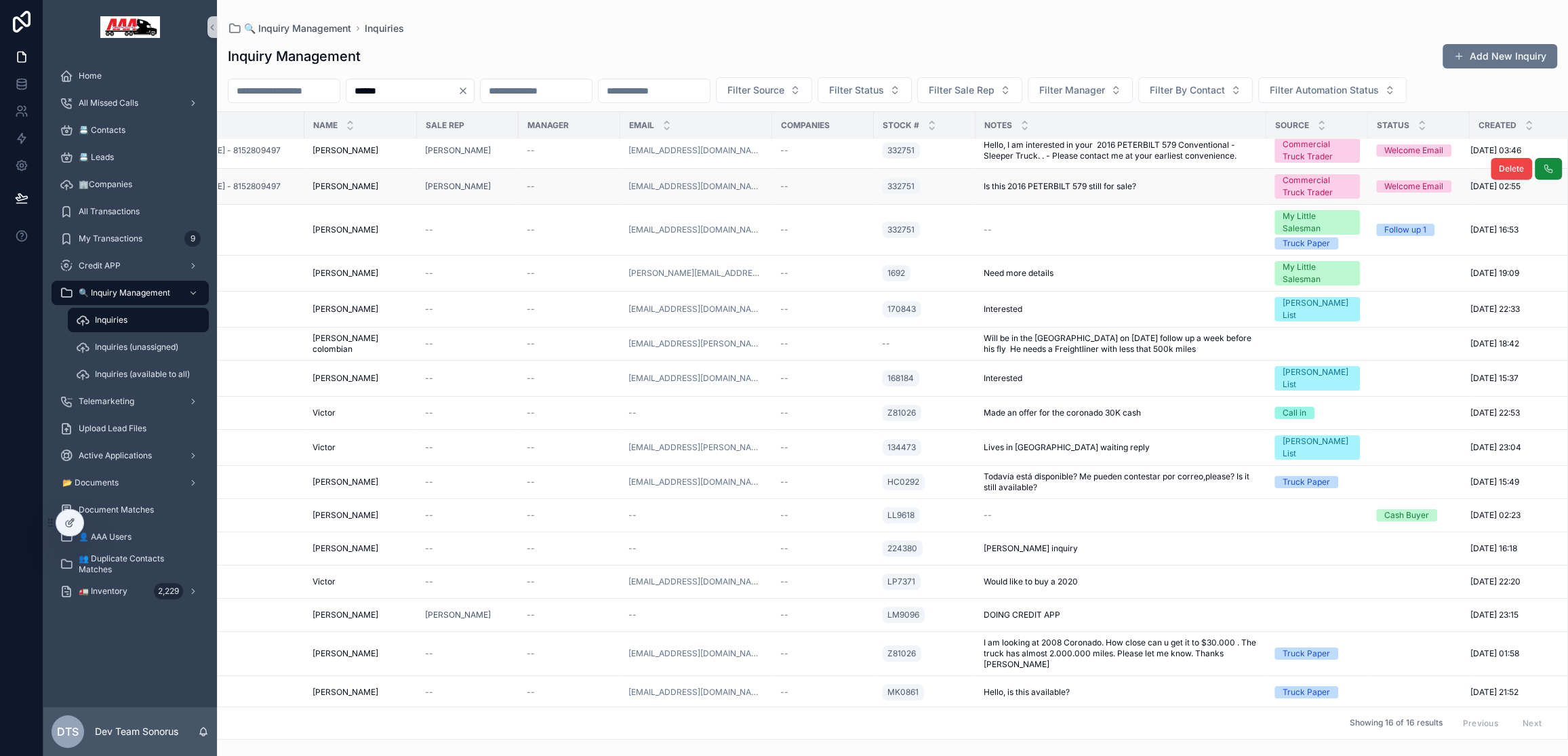
scroll to position [0, 183]
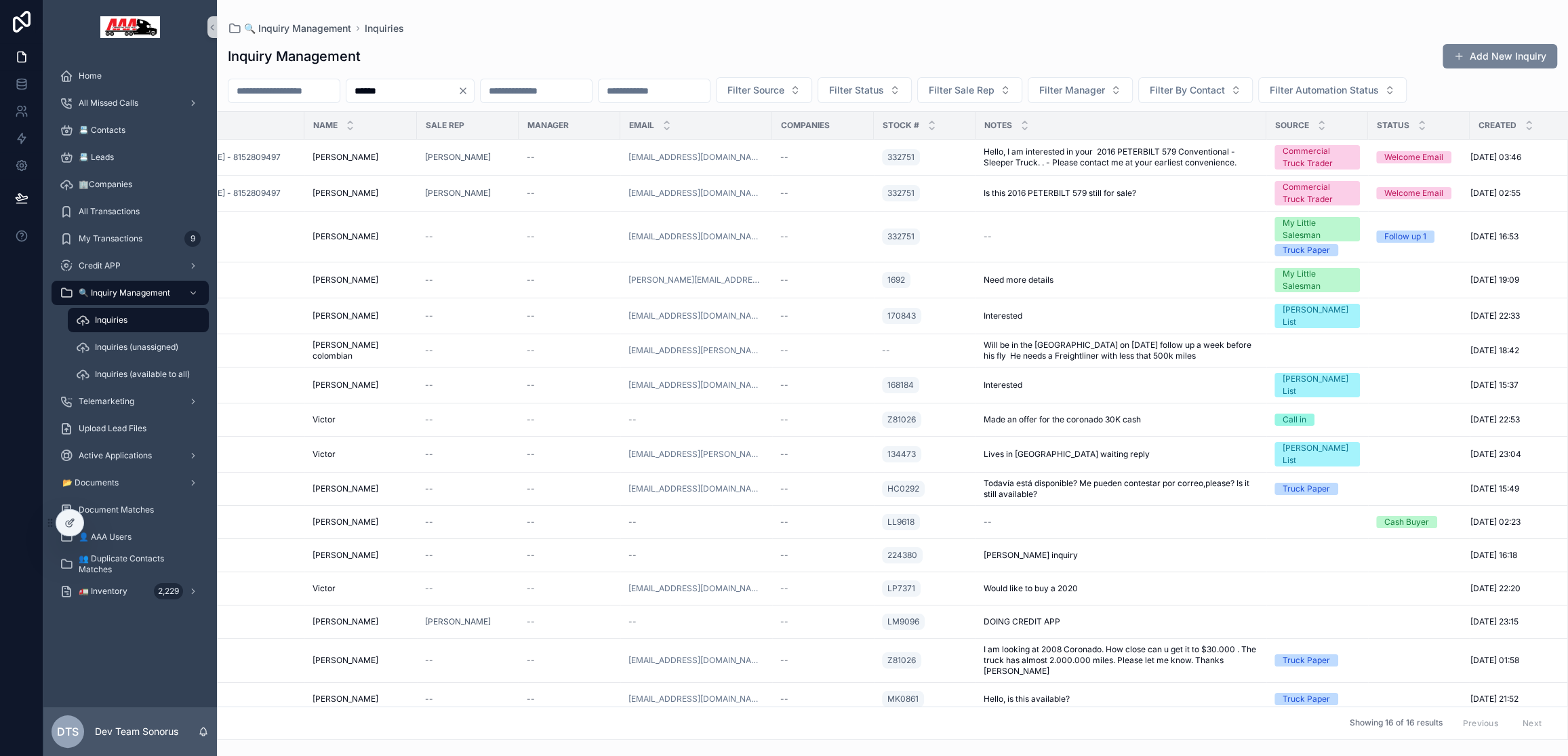
click at [985, 58] on button "Add New Inquiry" at bounding box center [1500, 57] width 115 height 25
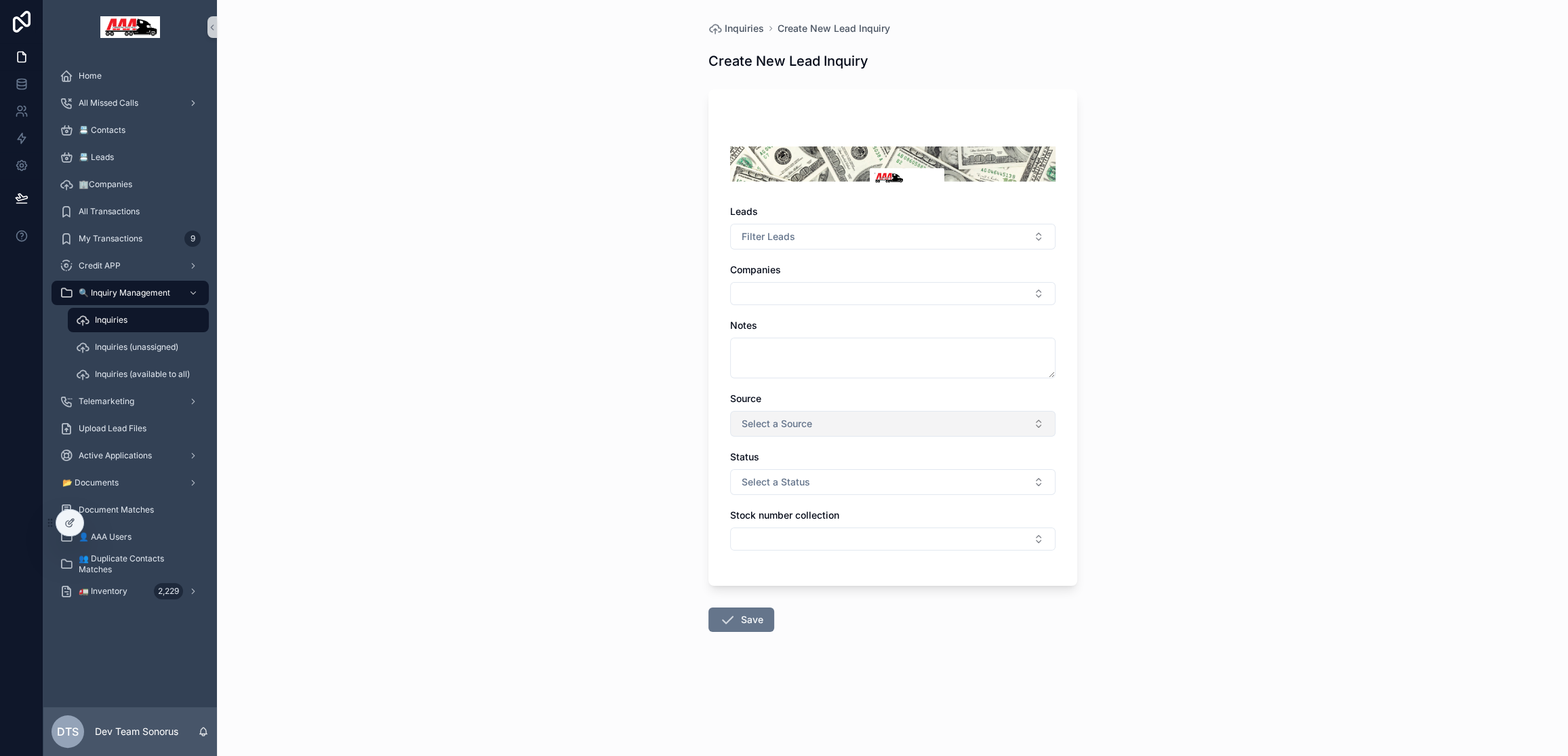
click at [865, 419] on button "Select a Source" at bounding box center [892, 424] width 325 height 26
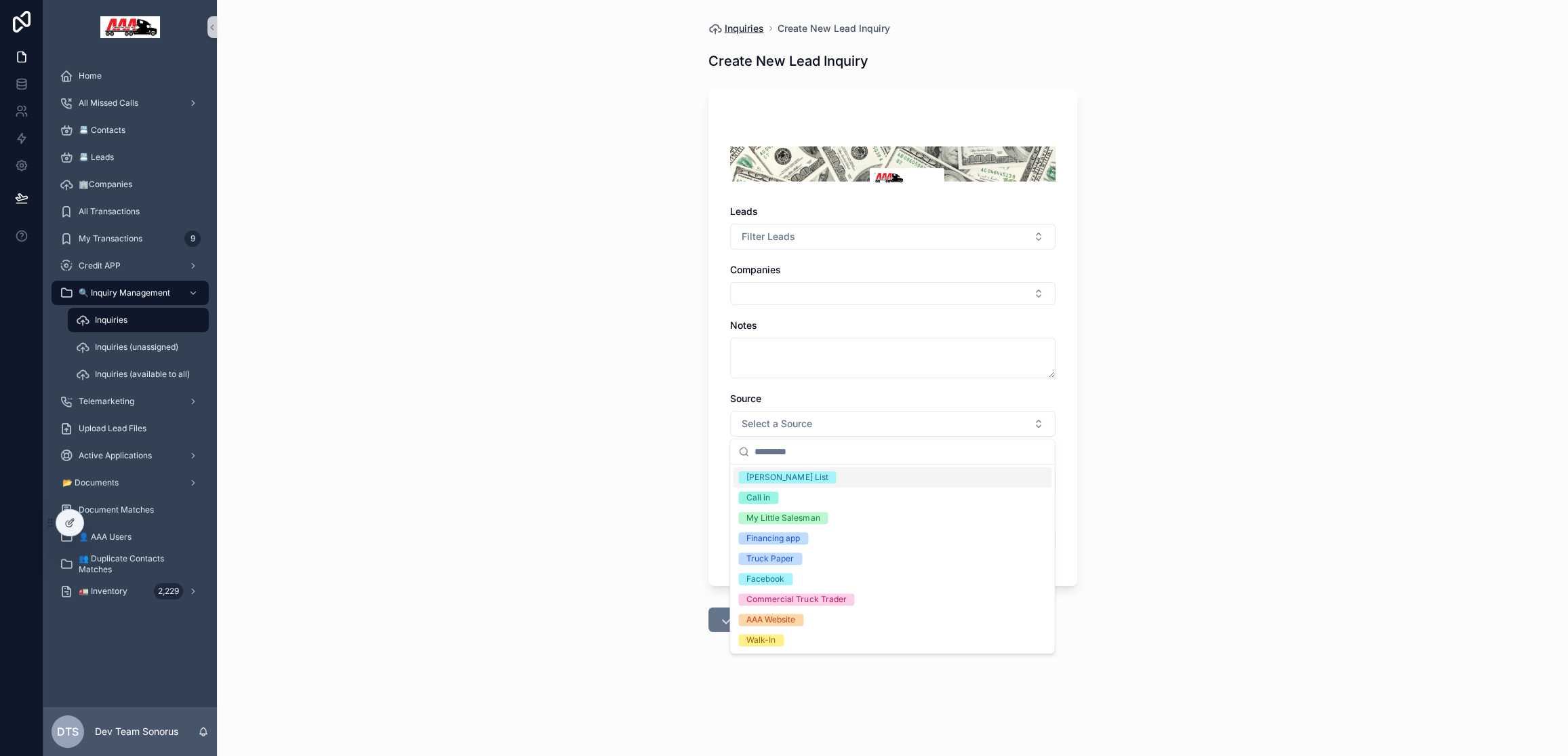
click at [749, 28] on span "Inquiries" at bounding box center [744, 29] width 40 height 14
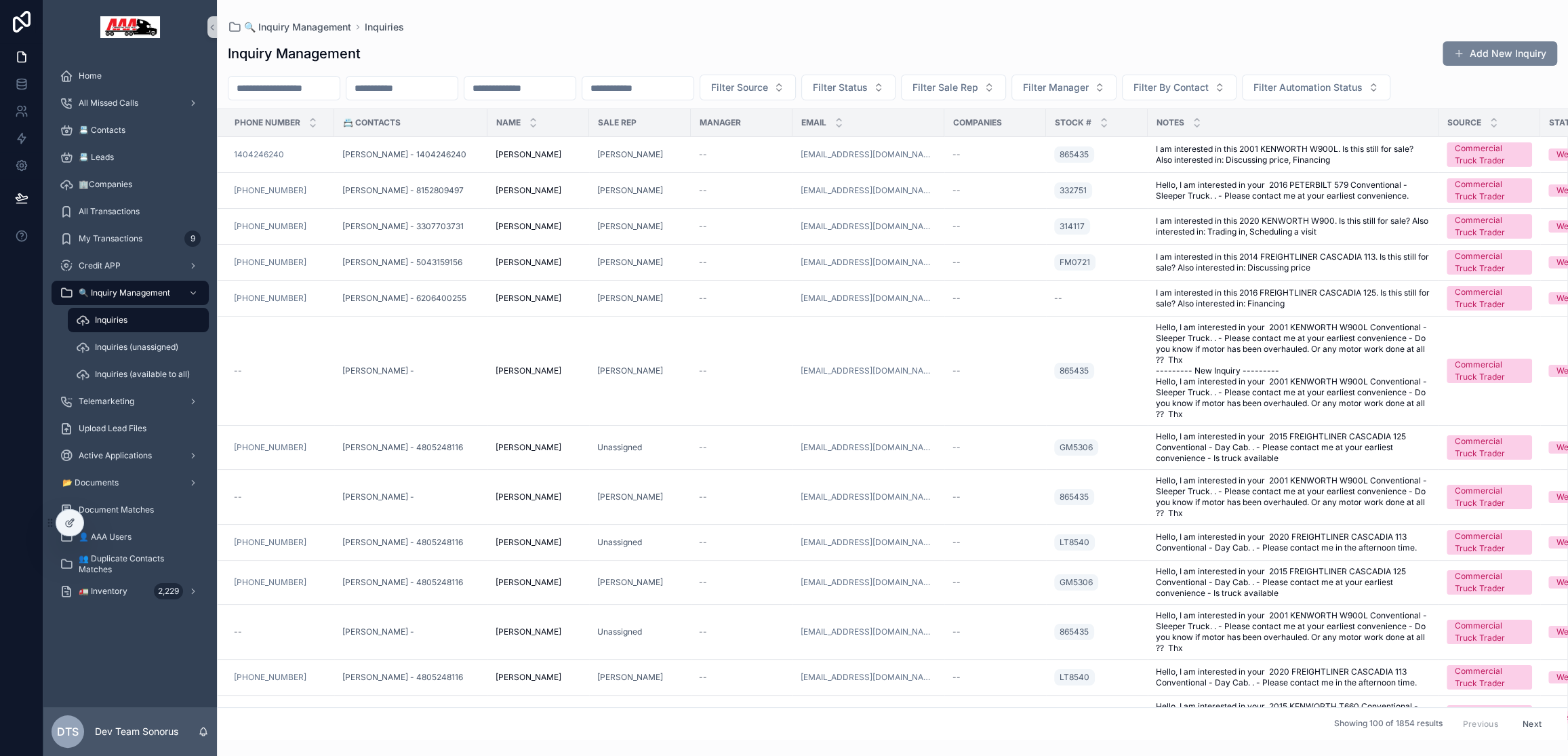
click at [985, 58] on button "Add New Inquiry" at bounding box center [1500, 54] width 115 height 25
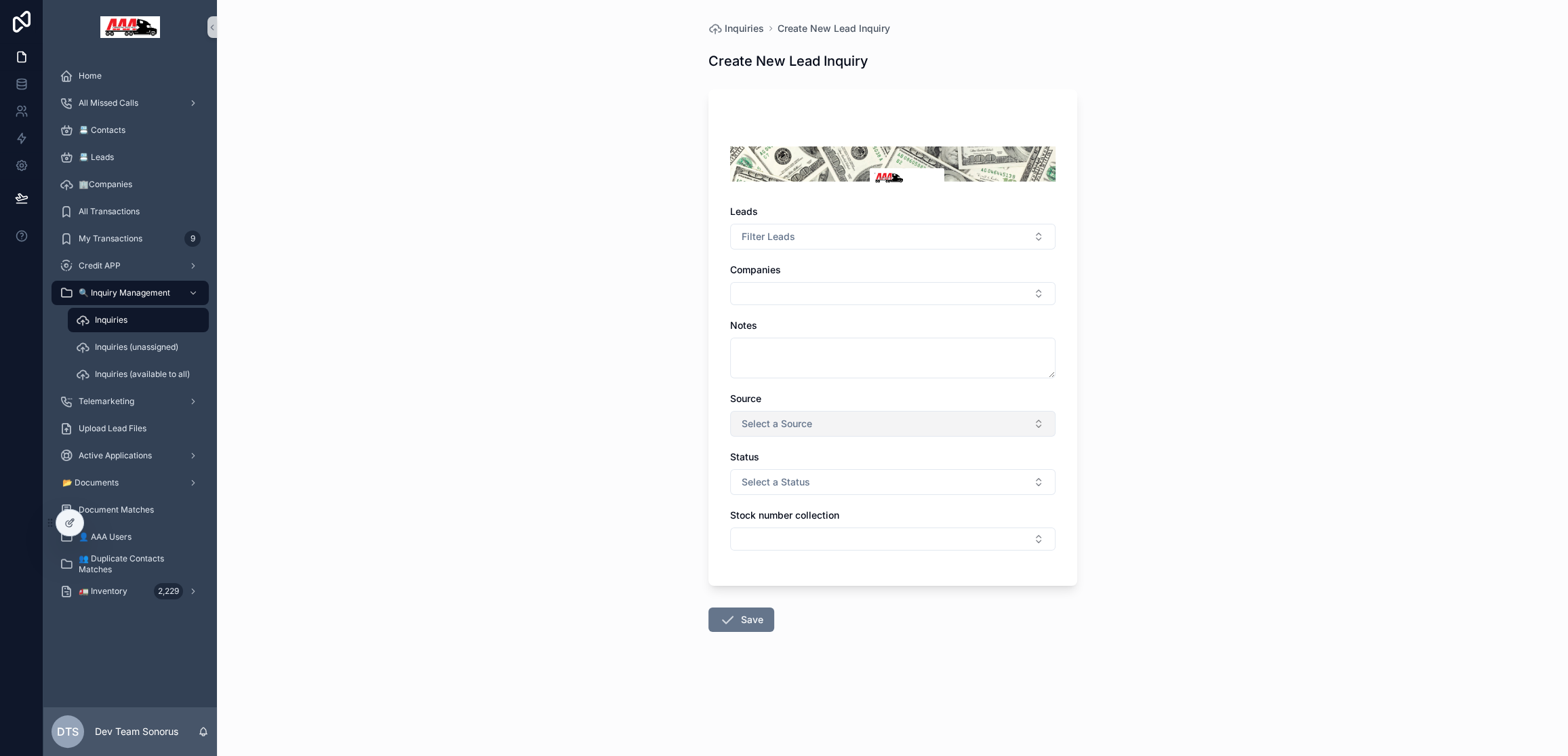
click at [863, 422] on button "Select a Source" at bounding box center [892, 424] width 325 height 26
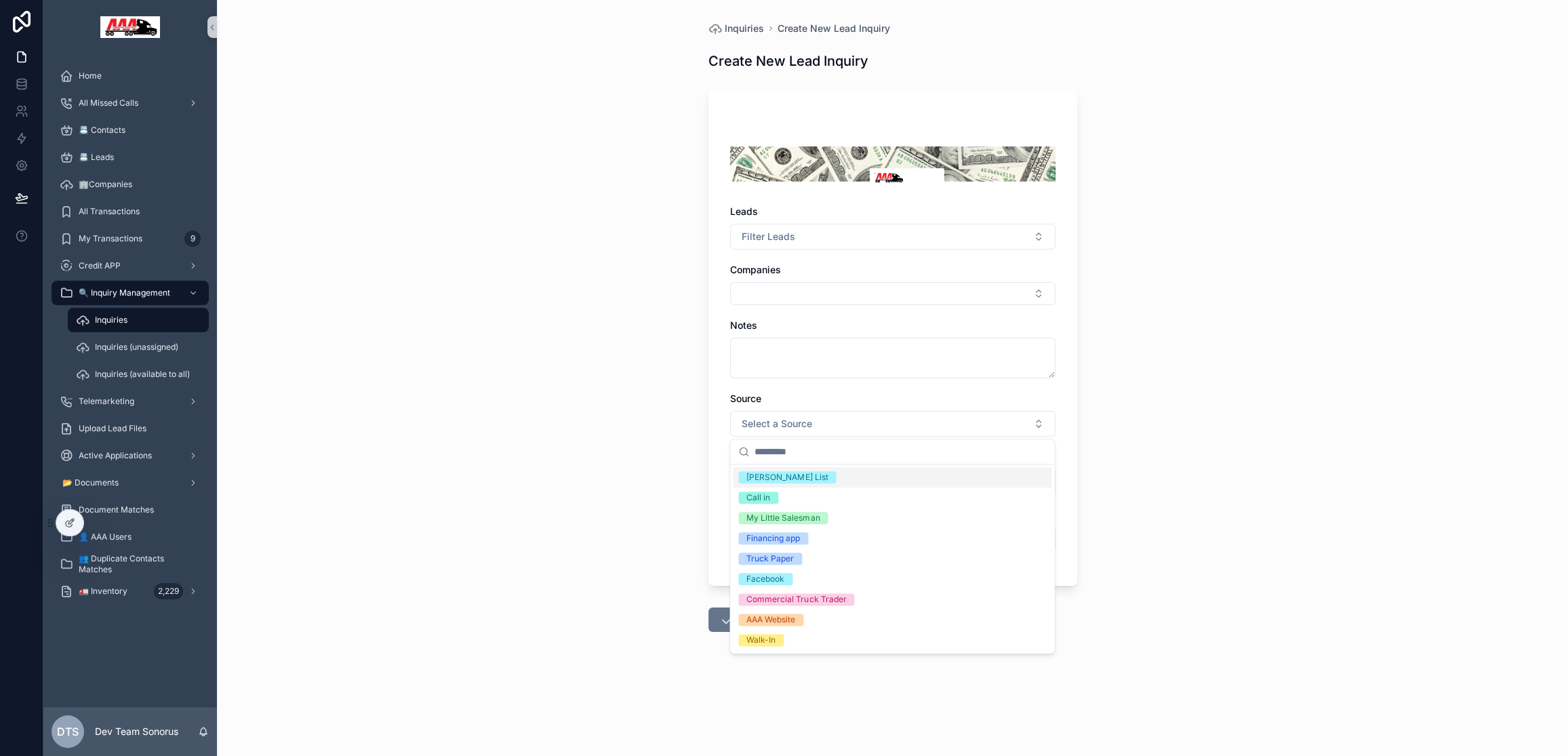
click at [633, 439] on div "Inquiries Create New Lead Inquiry Create New Lead Inquiry Leads Filter Leads Co…" at bounding box center [892, 378] width 1351 height 756
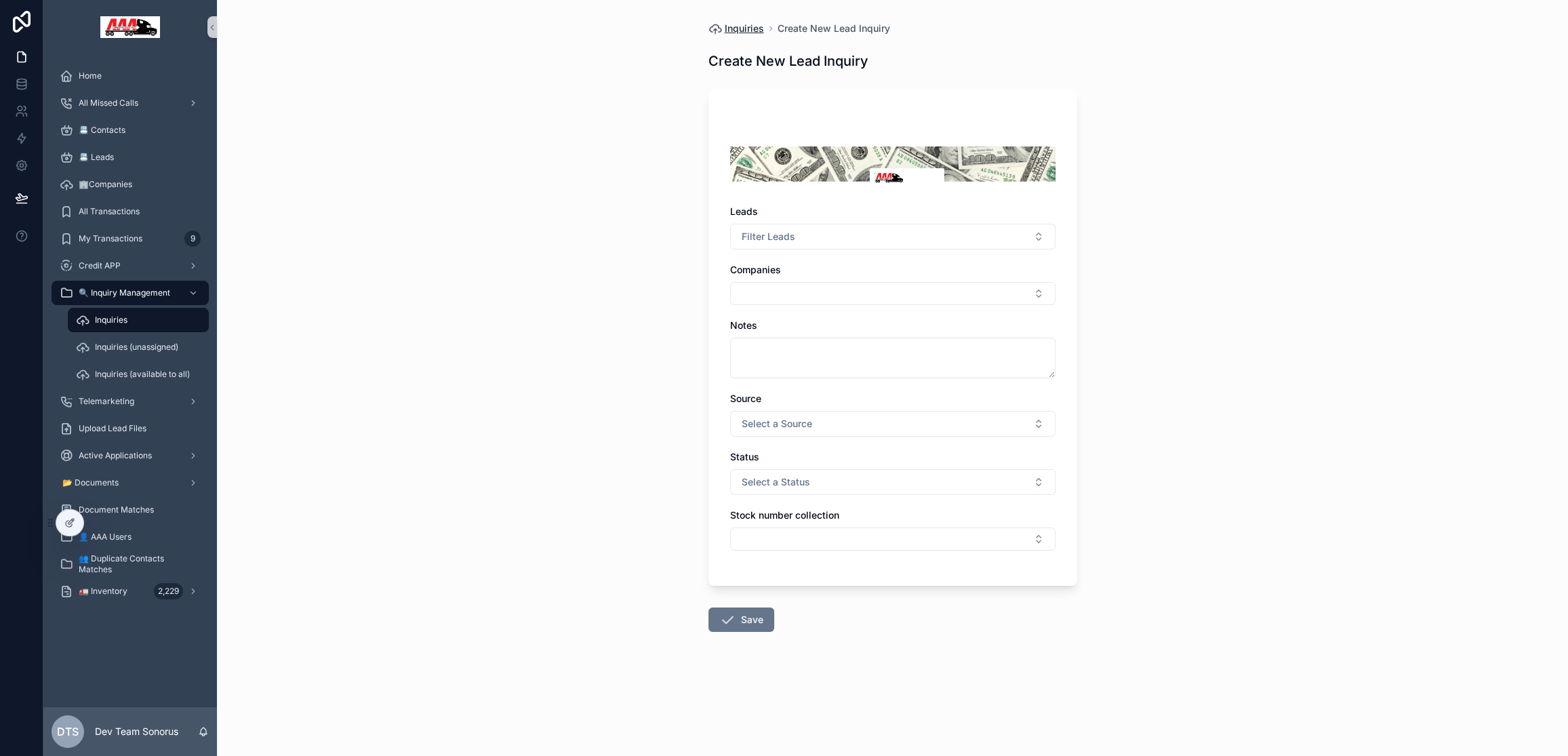
click at [740, 28] on span "Inquiries" at bounding box center [744, 29] width 40 height 14
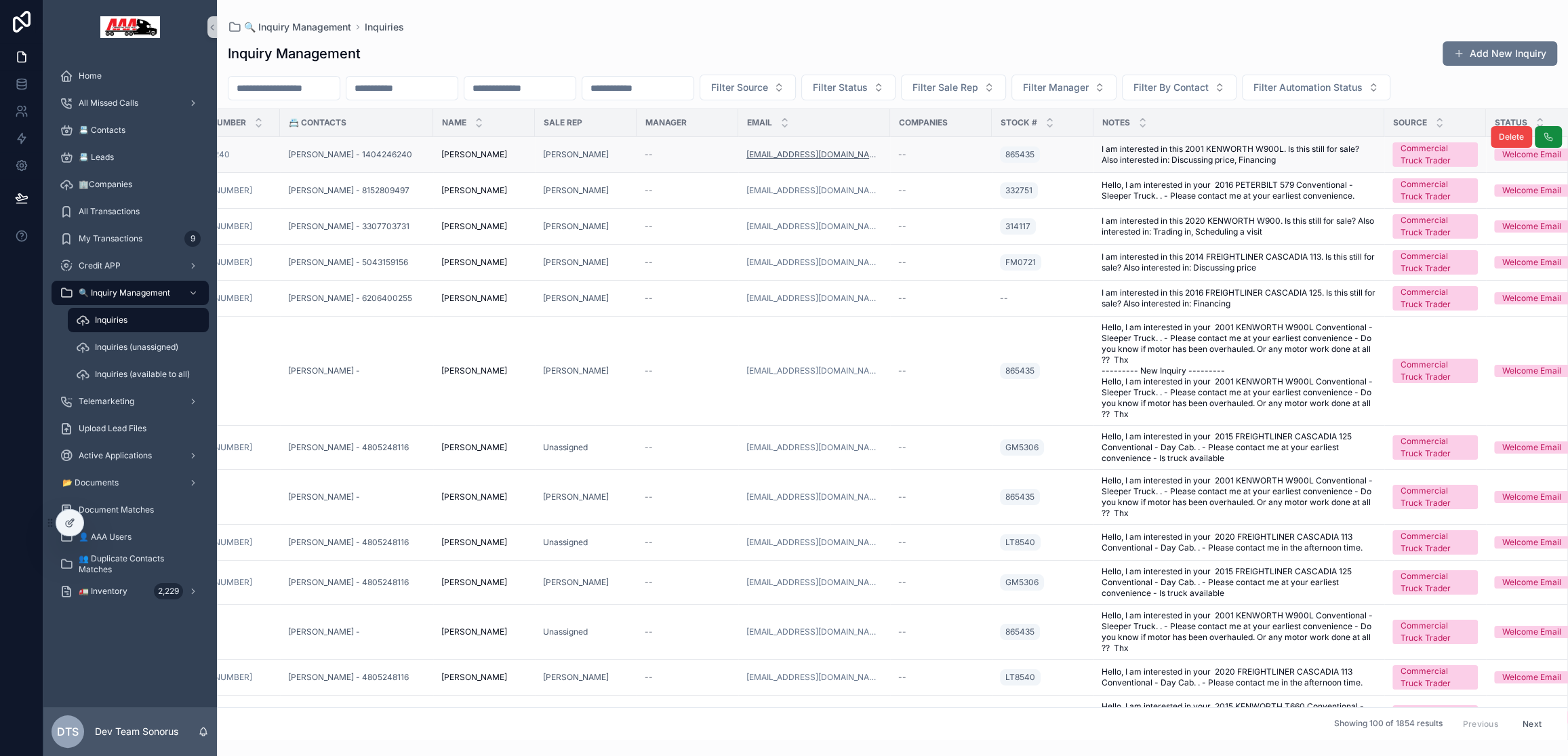
scroll to position [0, 83]
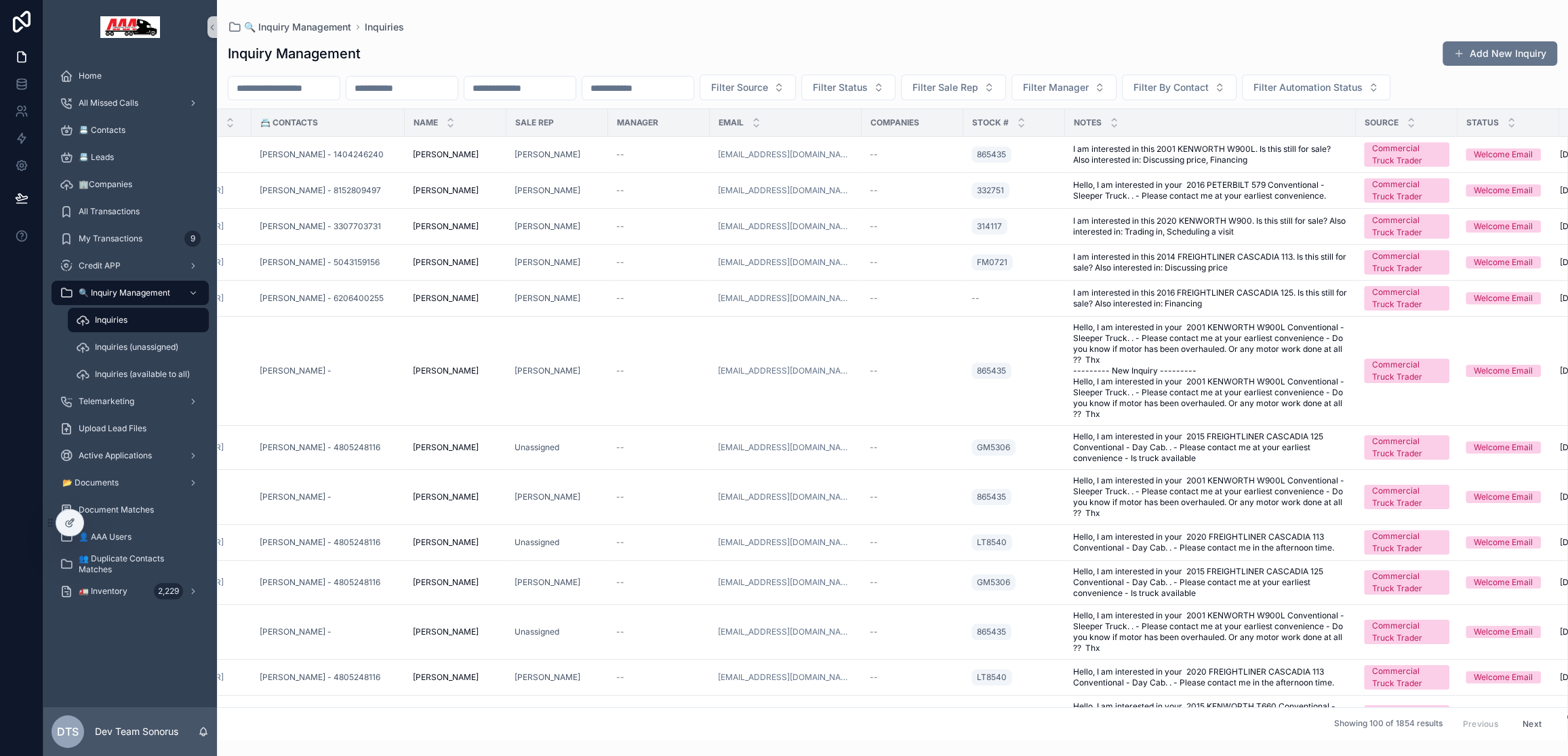
click at [386, 87] on input "text" at bounding box center [402, 88] width 111 height 19
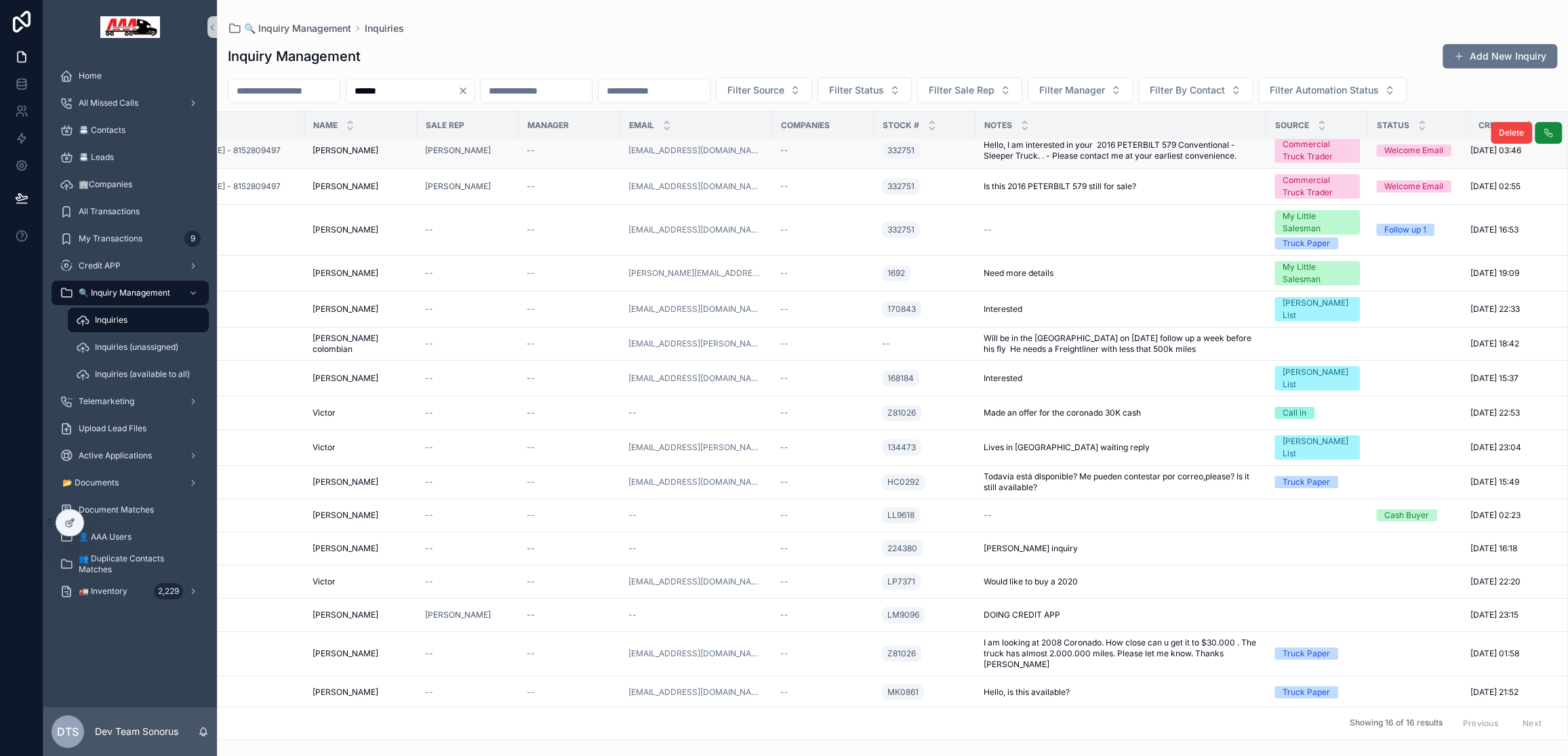
scroll to position [0, 183]
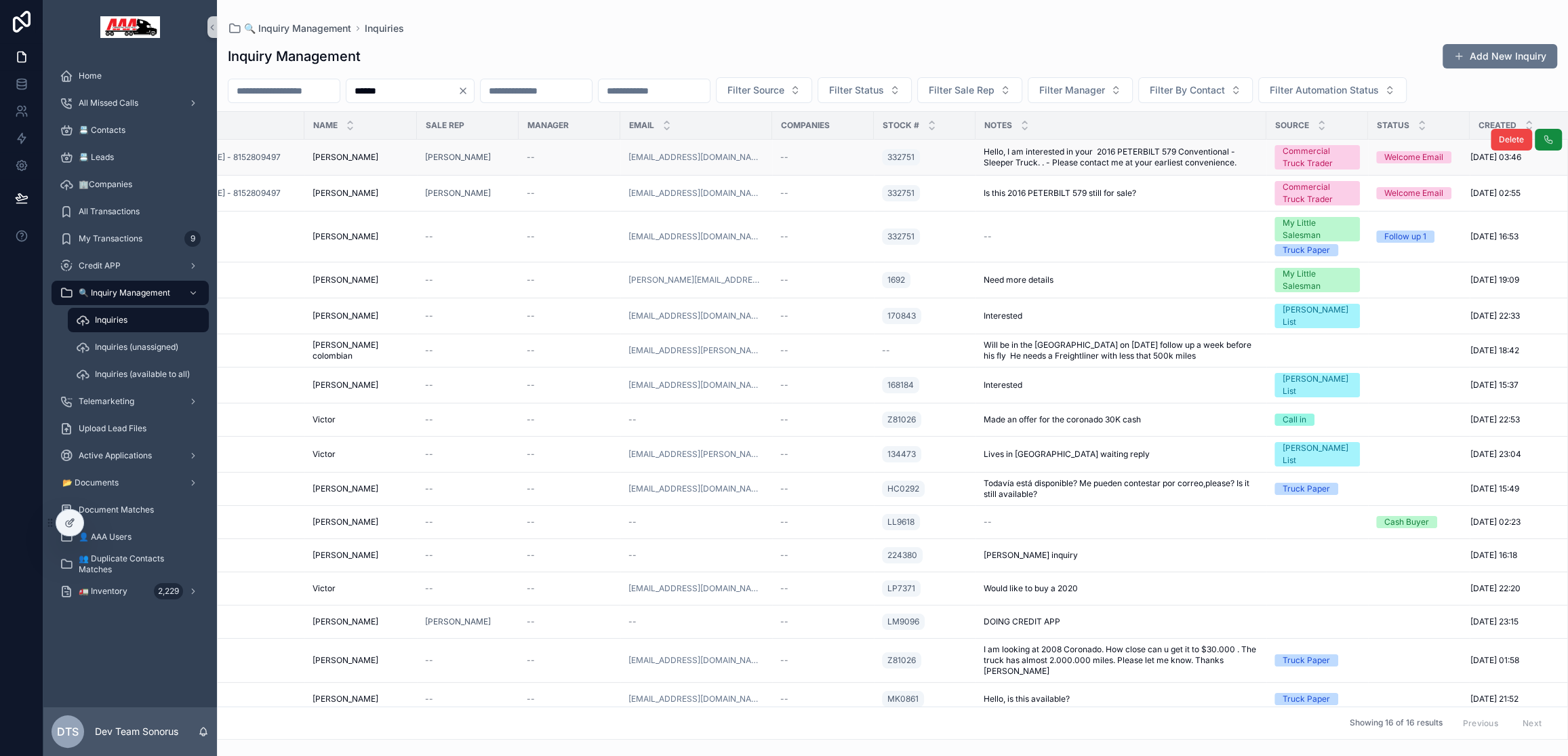
type input "******"
click at [985, 164] on span "Hello, I am interested in your 2016 PETERBILT 579 Conventional - Sleeper Truck.…" at bounding box center [1120, 158] width 274 height 22
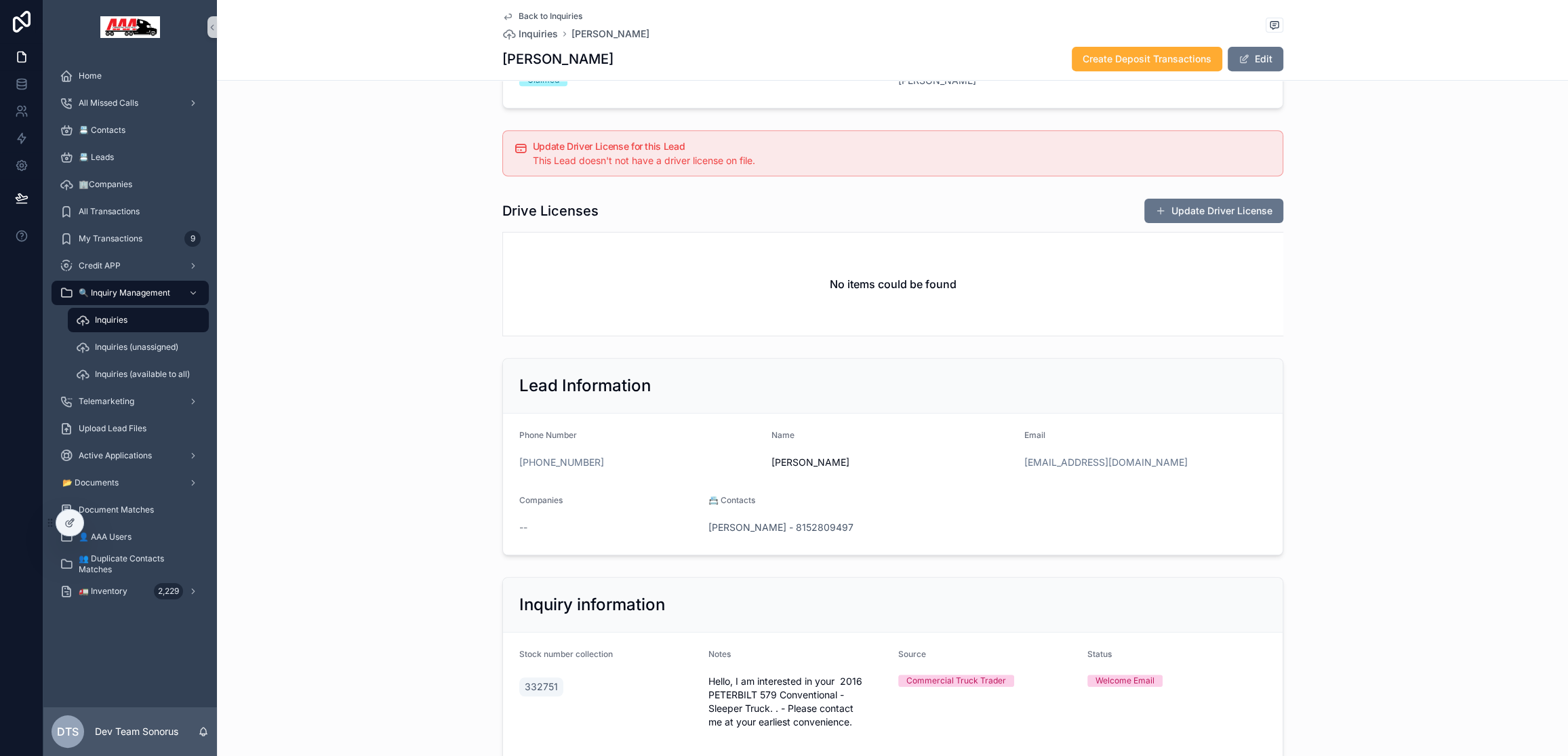
scroll to position [831, 0]
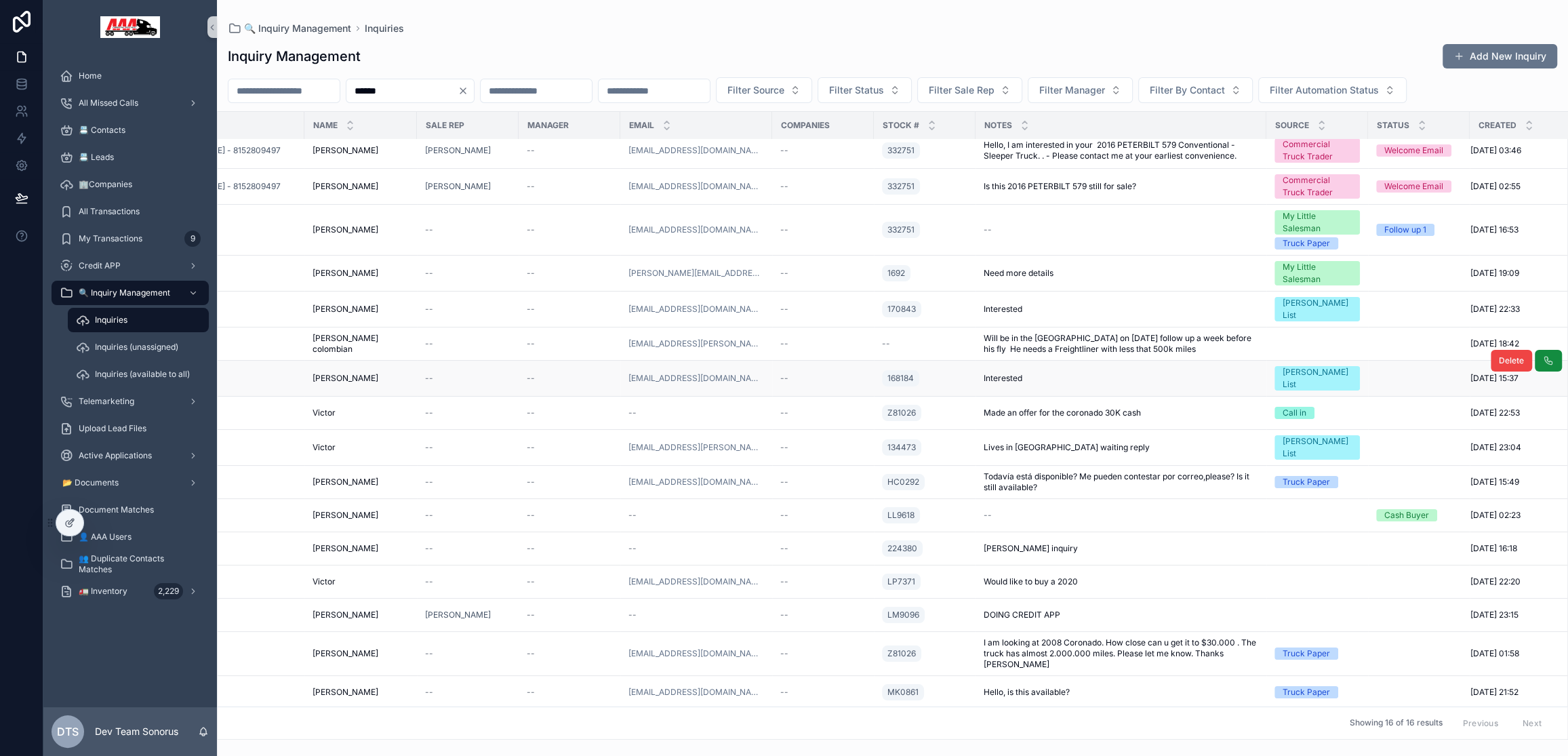
scroll to position [0, 183]
